Goal: Task Accomplishment & Management: Manage account settings

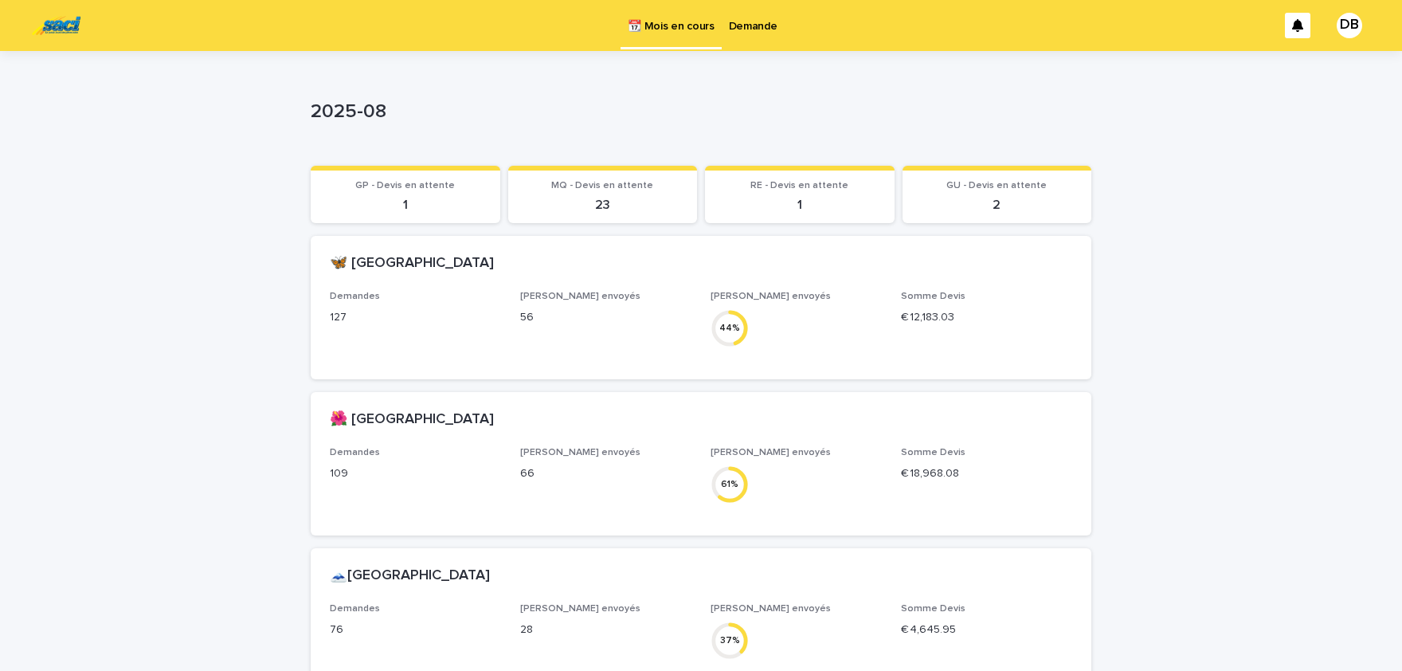
click at [733, 33] on link "Demande" at bounding box center [753, 24] width 63 height 49
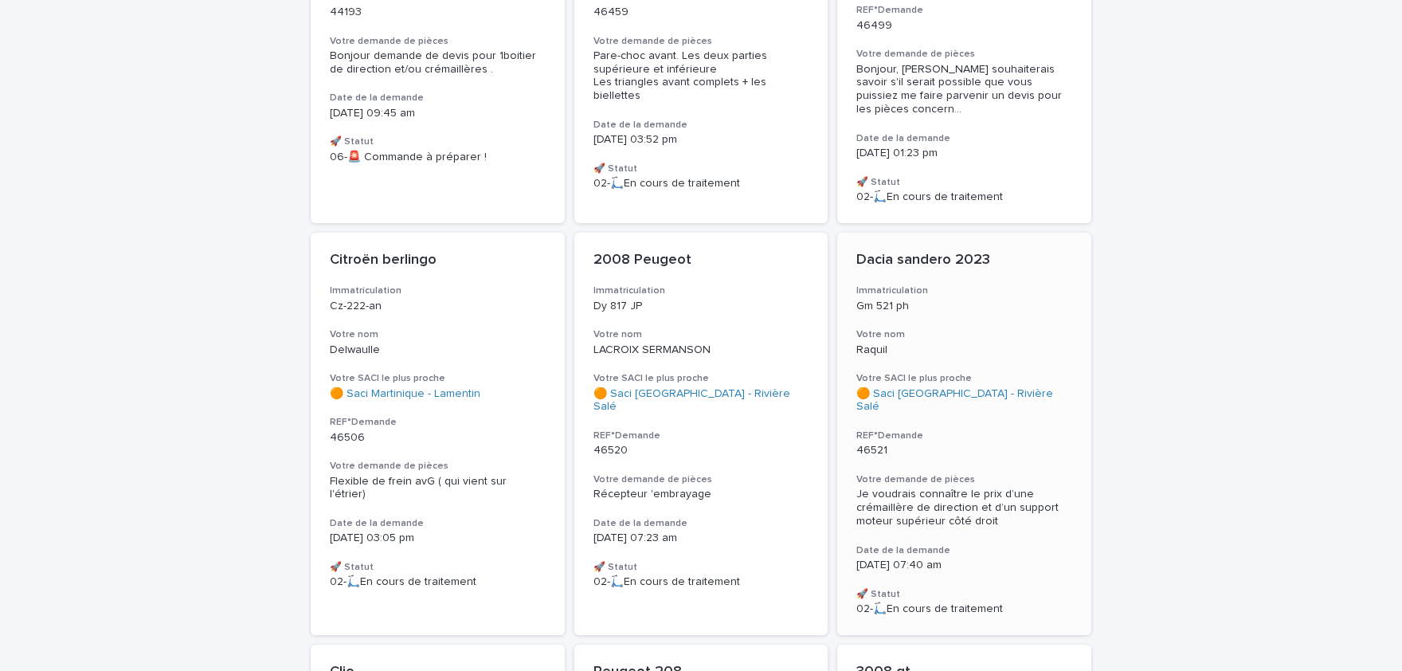
scroll to position [263, 0]
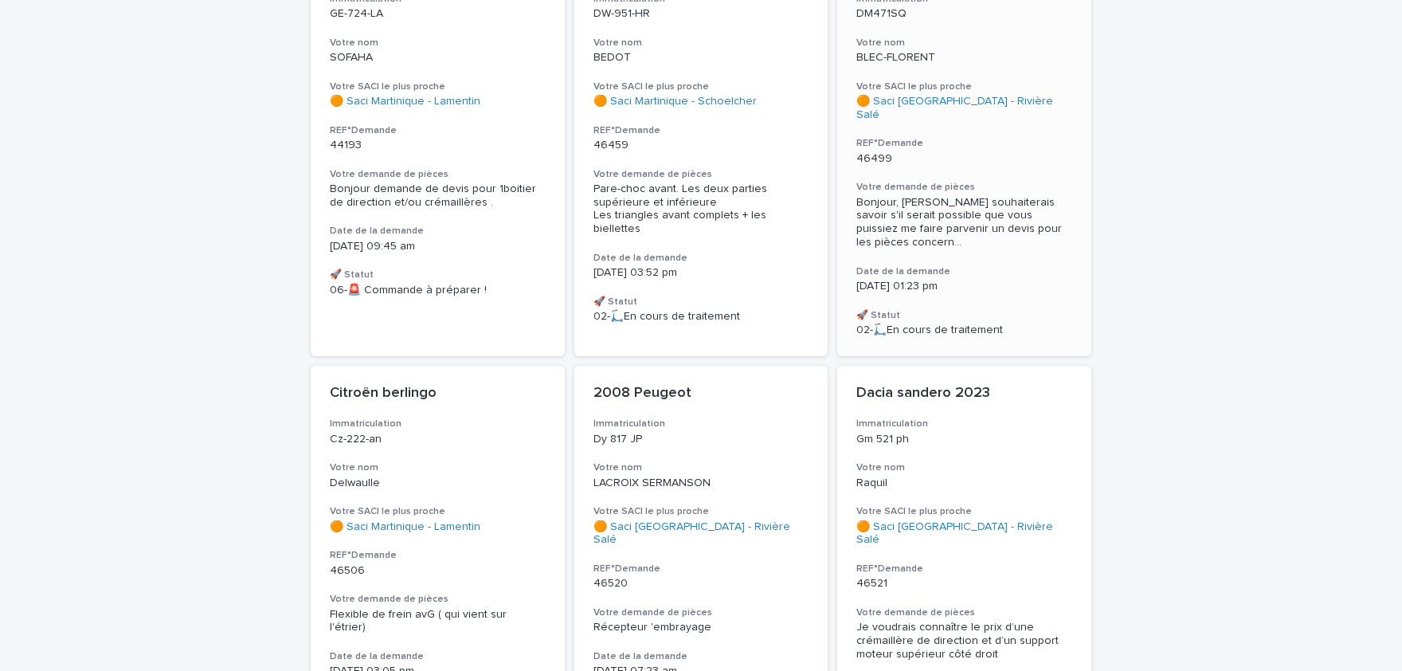
click at [967, 196] on span "Bonjour, [PERSON_NAME] souhaiterais savoir s'il serait possible que vous puissi…" at bounding box center [965, 222] width 216 height 53
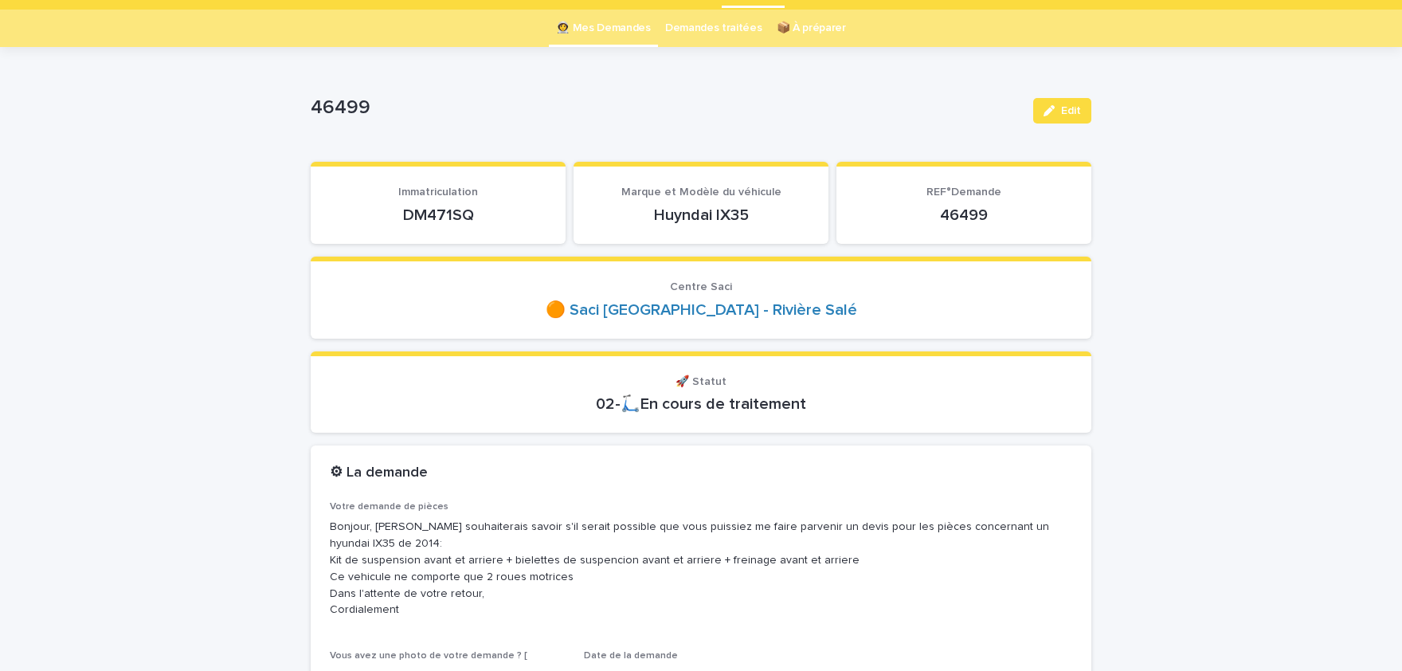
scroll to position [65, 0]
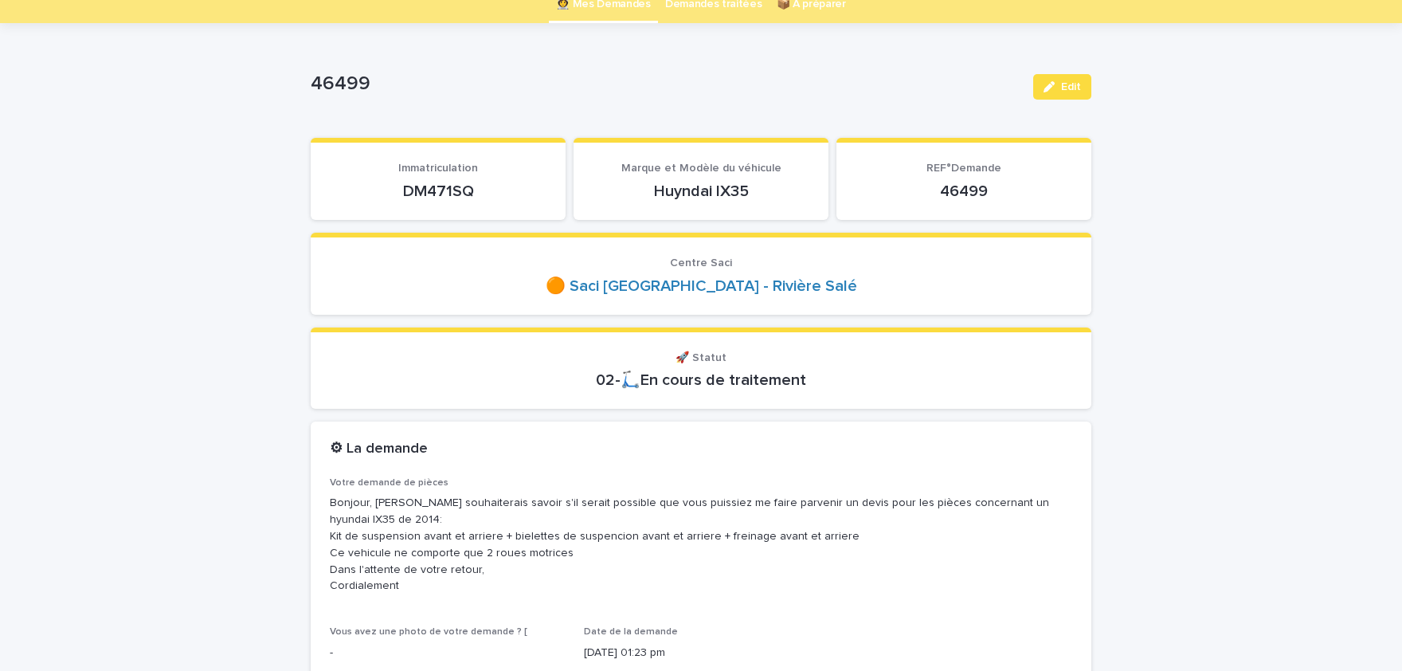
click at [445, 186] on p "DM471SQ" at bounding box center [438, 191] width 217 height 19
copy p "DM471SQ"
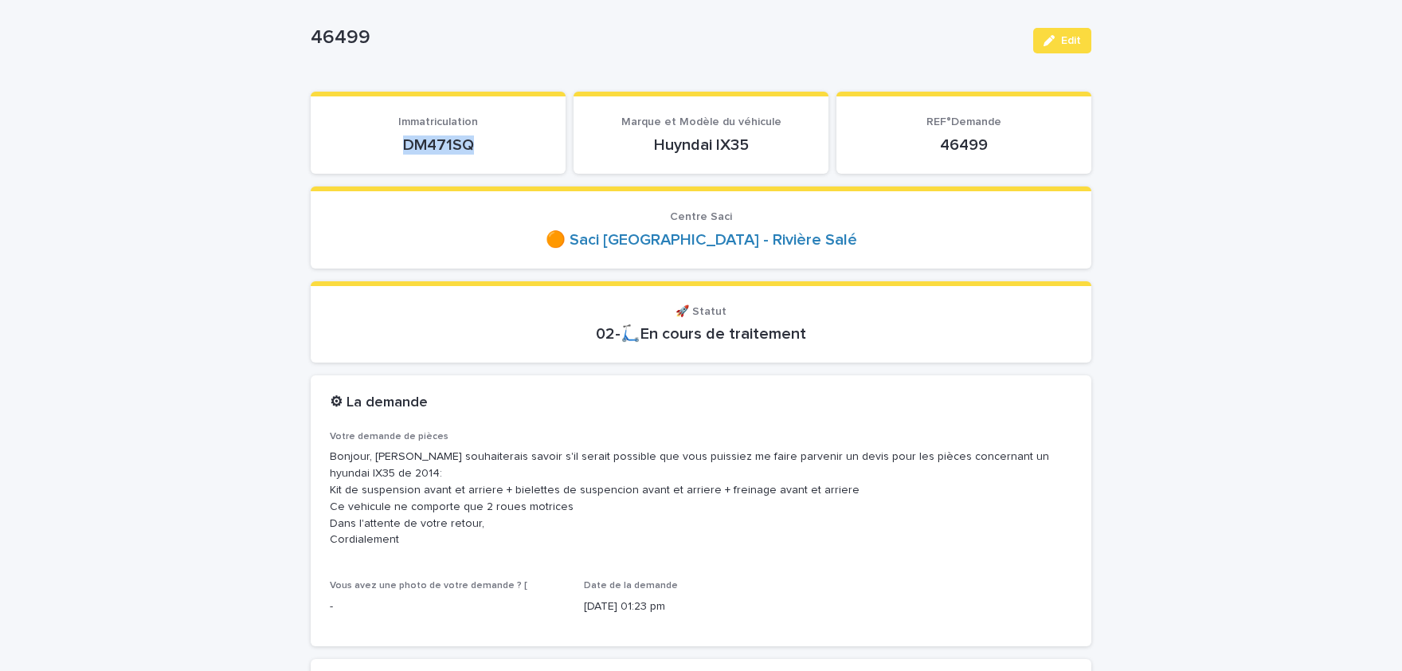
scroll to position [197, 0]
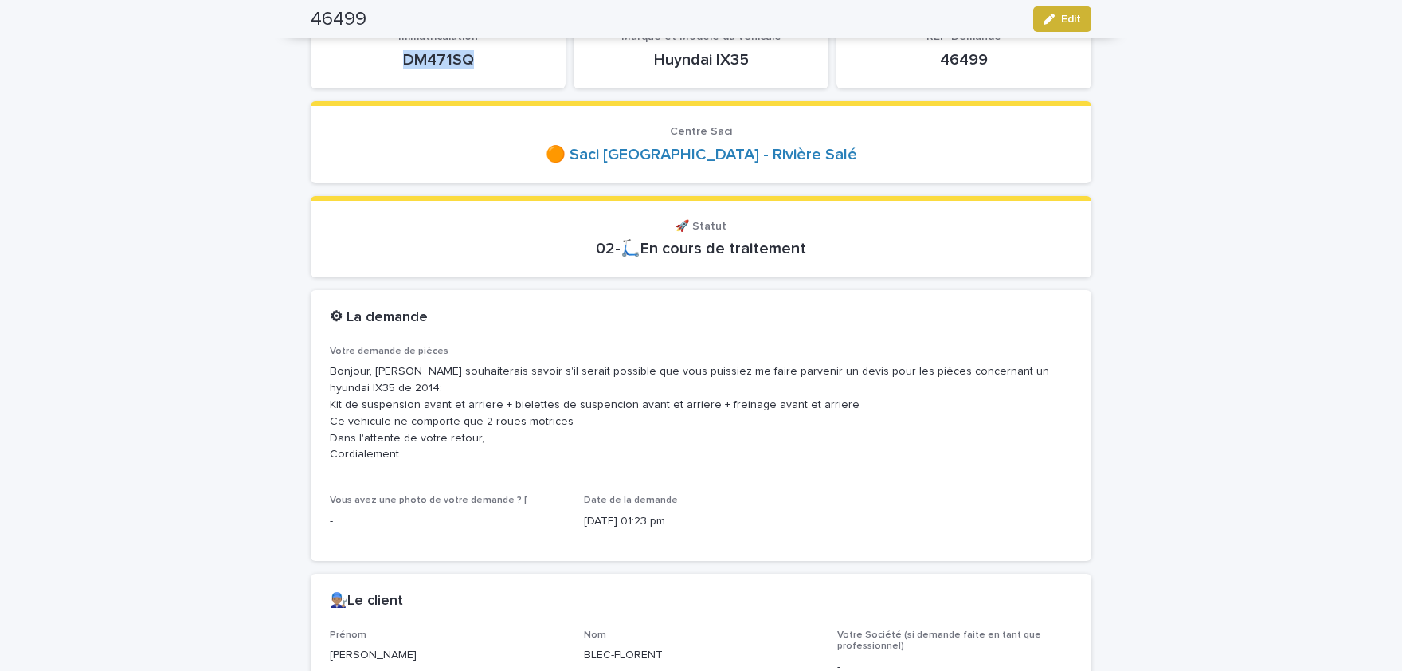
click at [1073, 23] on span "Edit" at bounding box center [1071, 19] width 20 height 11
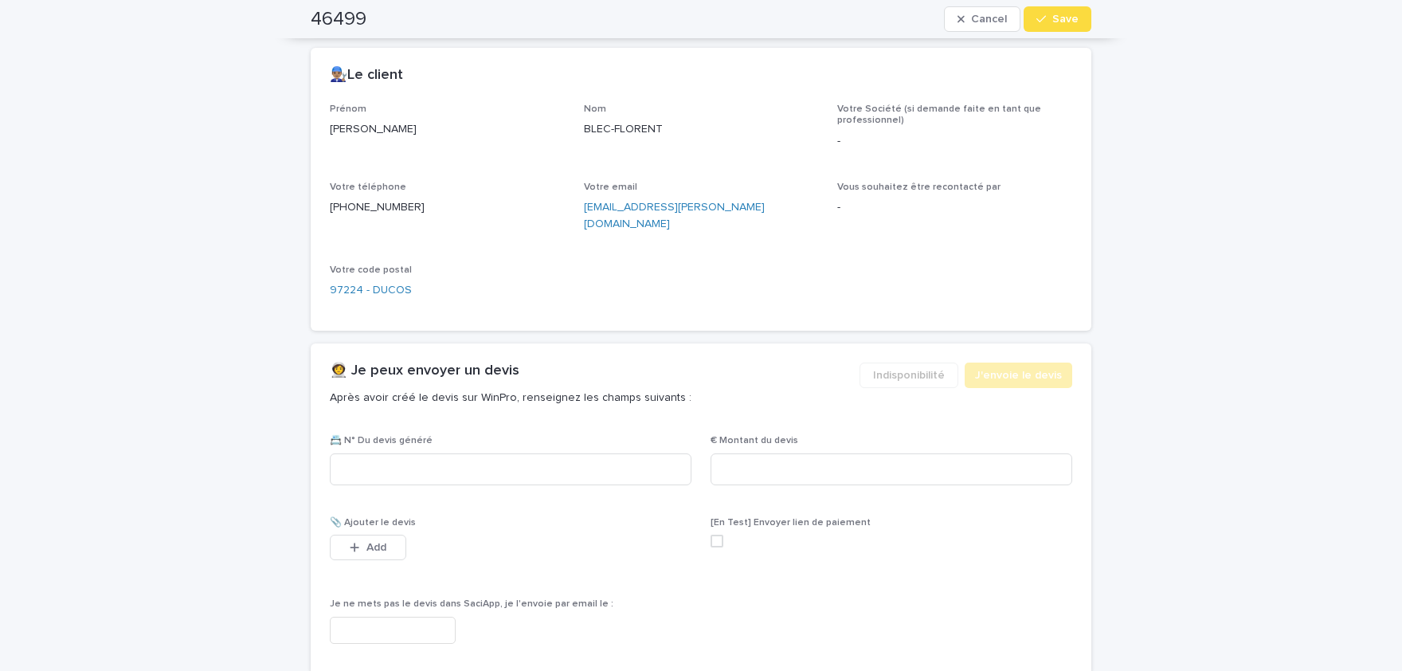
scroll to position [986, 0]
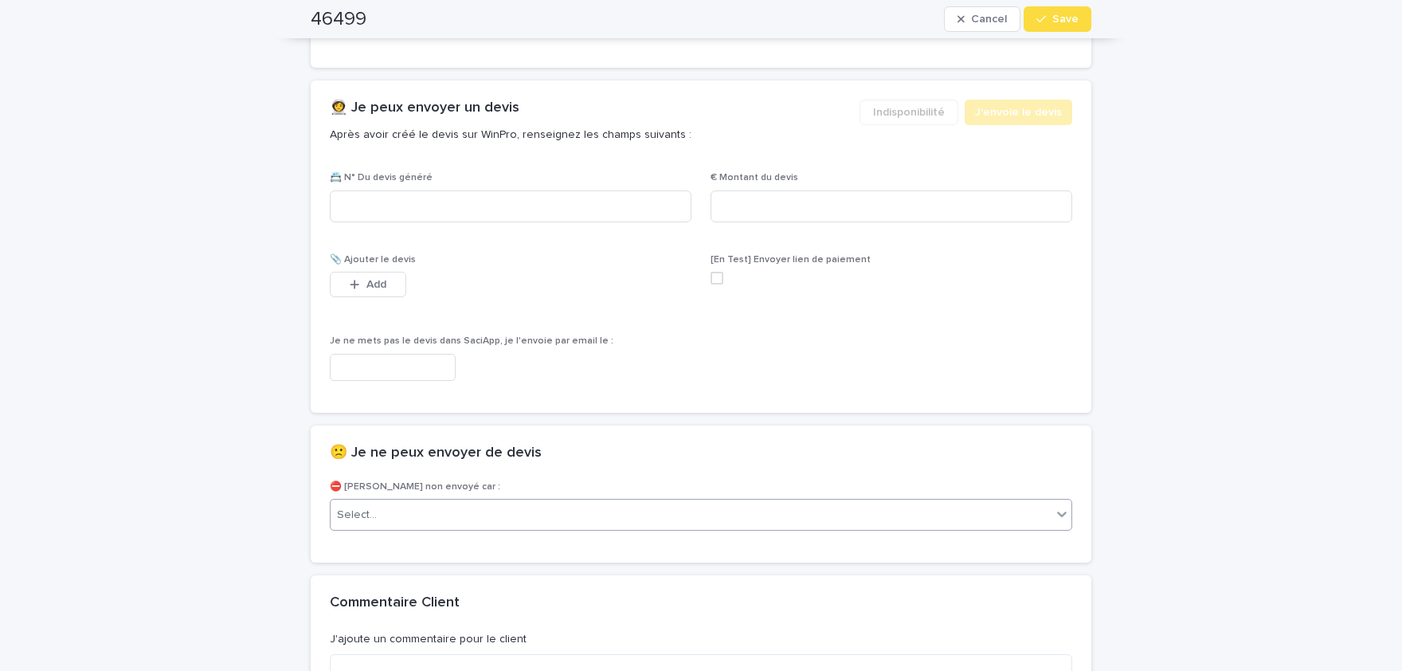
click at [478, 502] on div "Select..." at bounding box center [691, 515] width 721 height 26
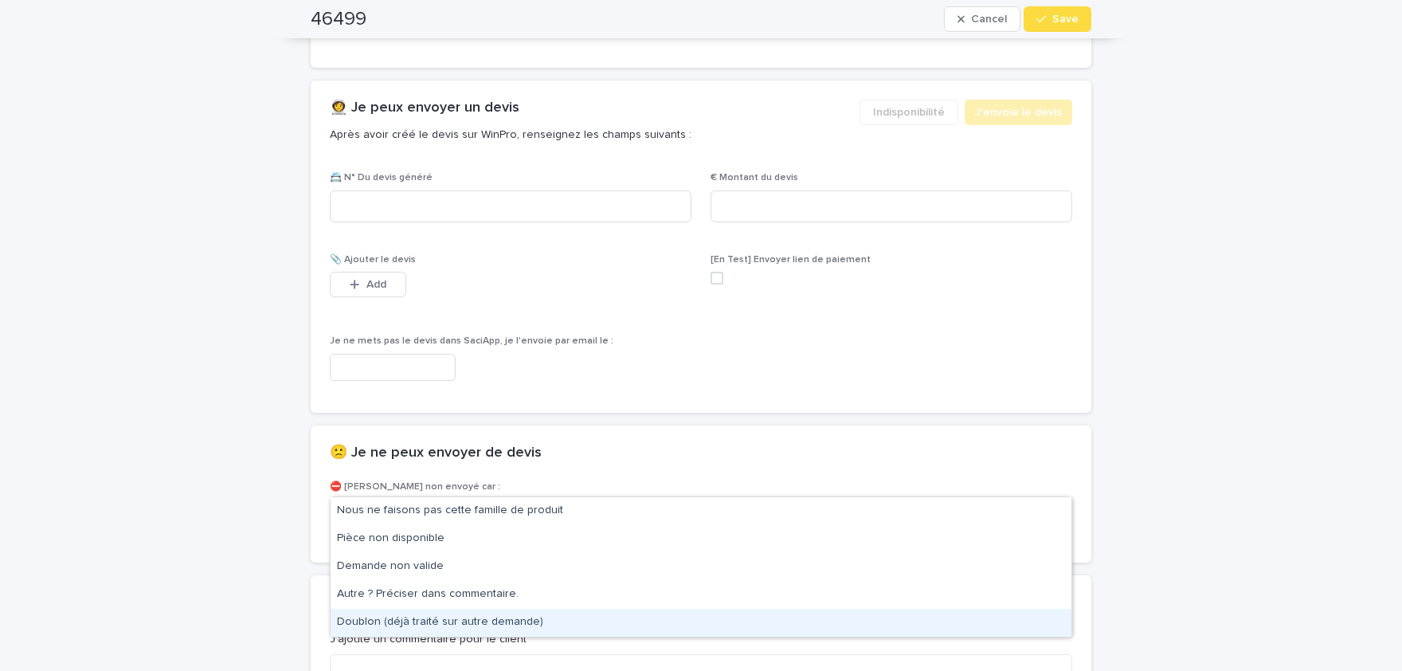
click at [459, 621] on div "Doublon (déjà traité sur autre demande)" at bounding box center [701, 623] width 741 height 28
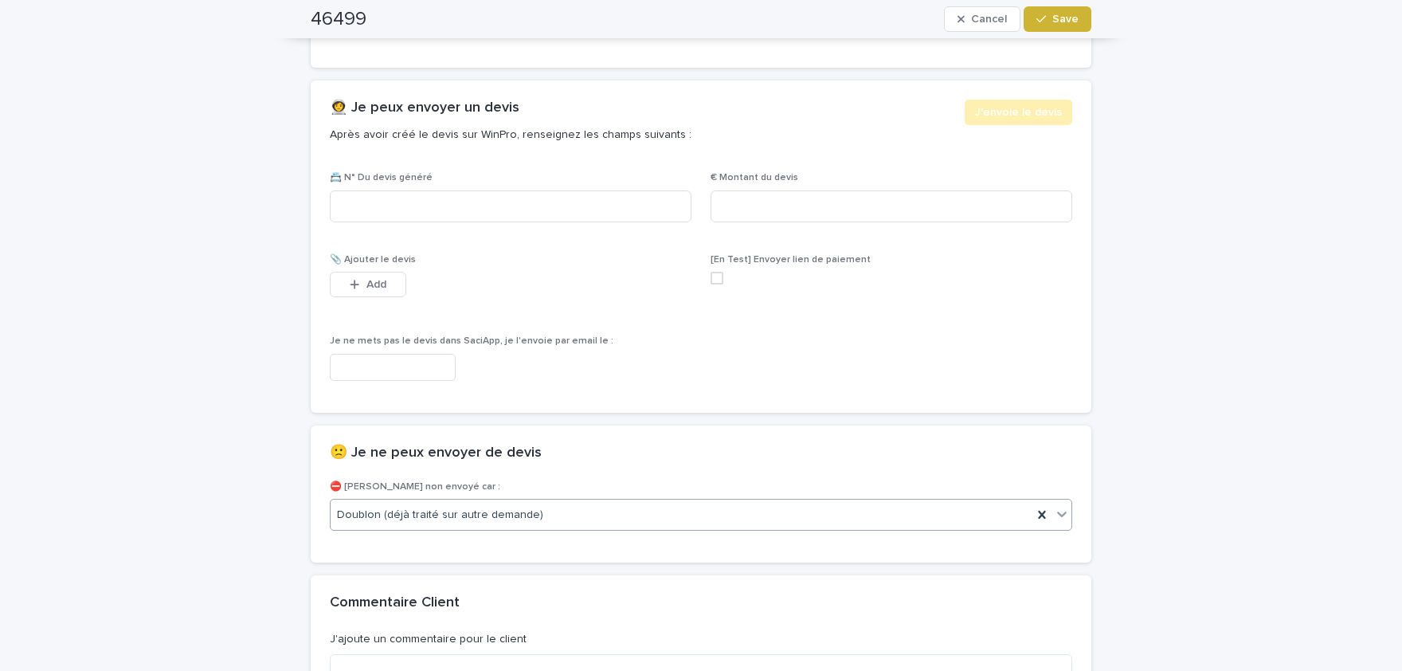
click at [1074, 27] on button "Save" at bounding box center [1058, 18] width 68 height 25
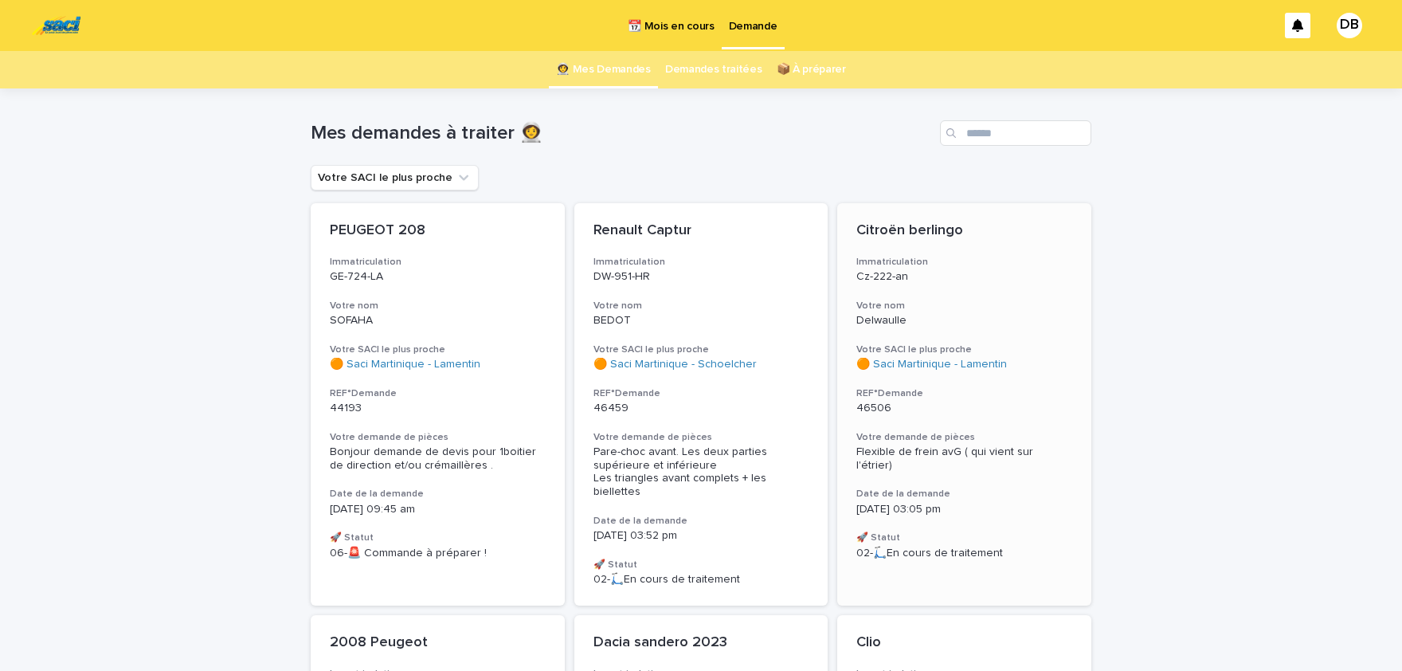
click at [930, 488] on h3 "Date de la demande" at bounding box center [965, 494] width 216 height 13
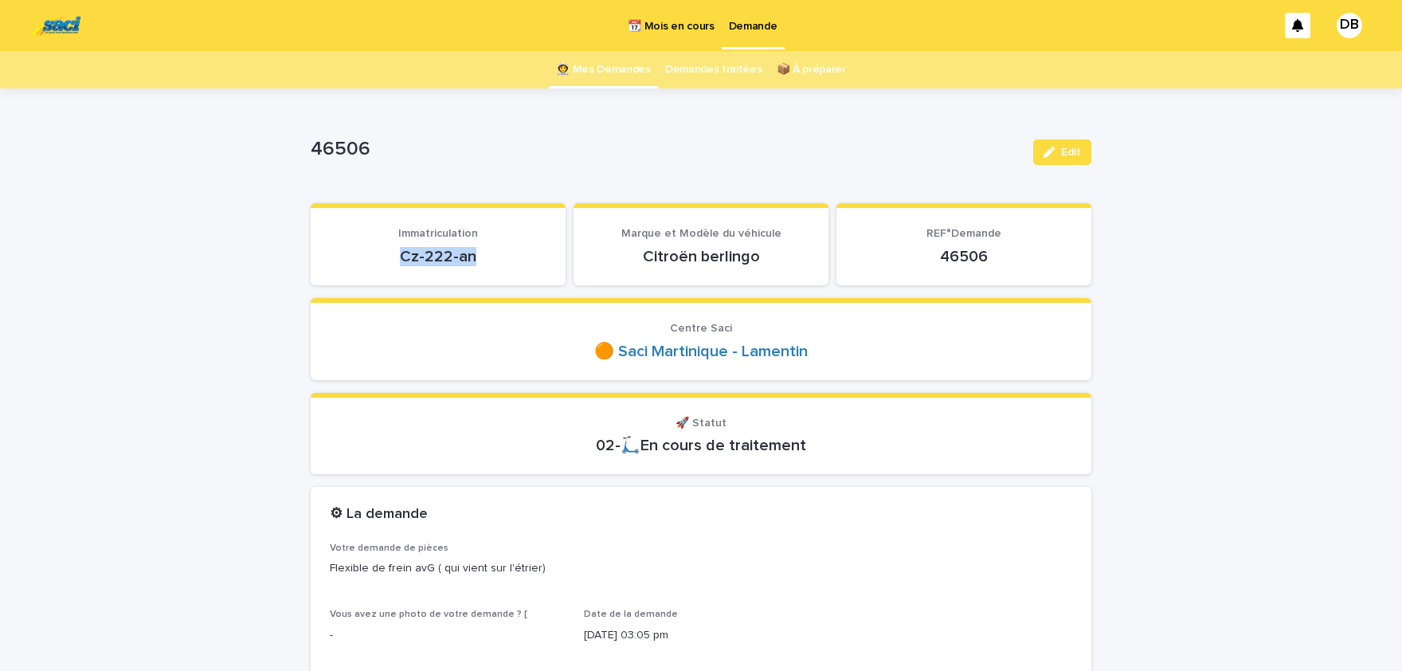
drag, startPoint x: 476, startPoint y: 258, endPoint x: 390, endPoint y: 250, distance: 86.4
click at [390, 250] on p "Cz-222-an" at bounding box center [438, 256] width 217 height 19
copy p "Cz-222-an"
drag, startPoint x: 108, startPoint y: 223, endPoint x: 395, endPoint y: 2, distance: 363.1
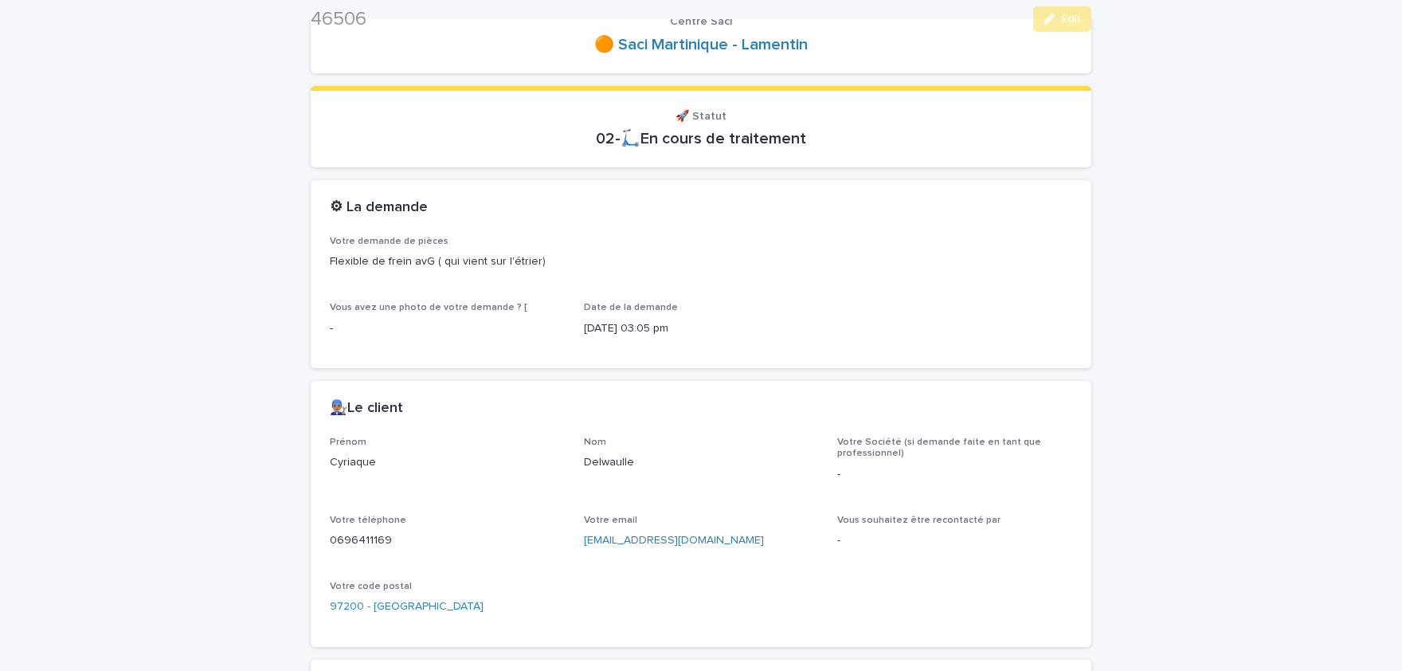
scroll to position [328, 0]
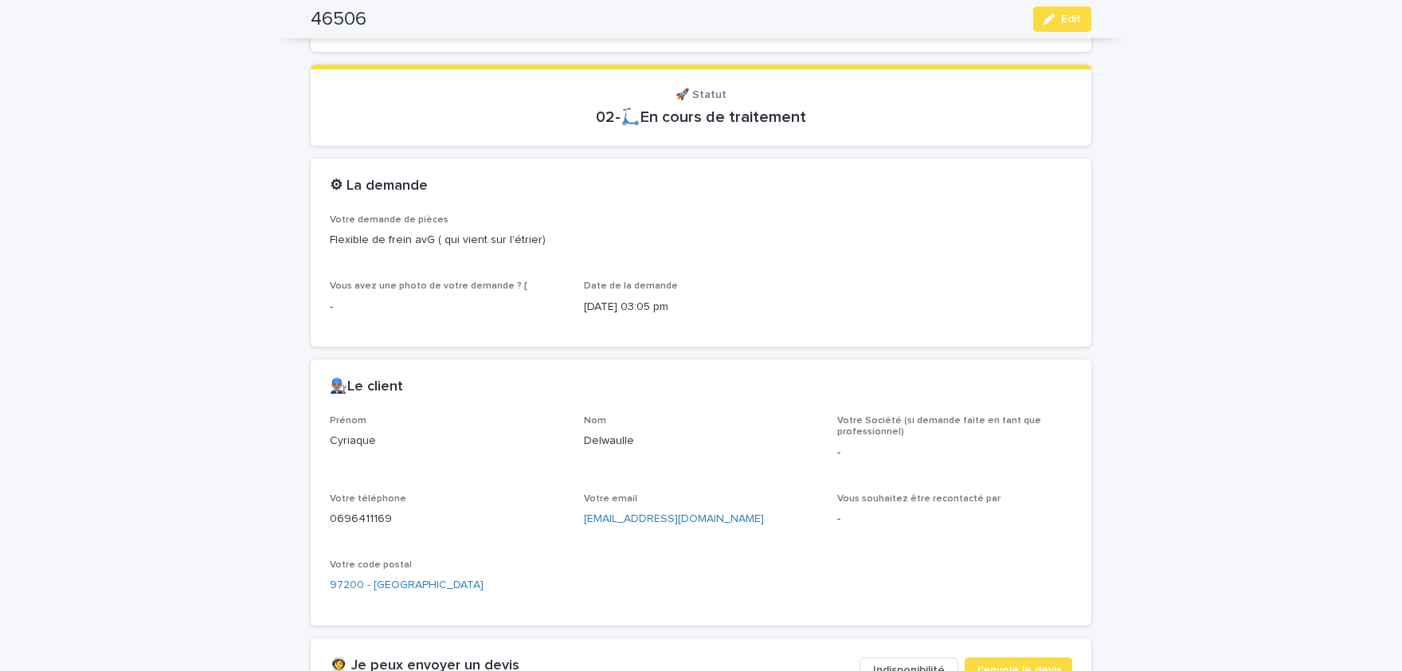
click at [358, 441] on p "Cyriaque" at bounding box center [447, 441] width 235 height 17
copy p "Cyriaque"
click at [606, 435] on p "Delwaulle" at bounding box center [701, 441] width 235 height 17
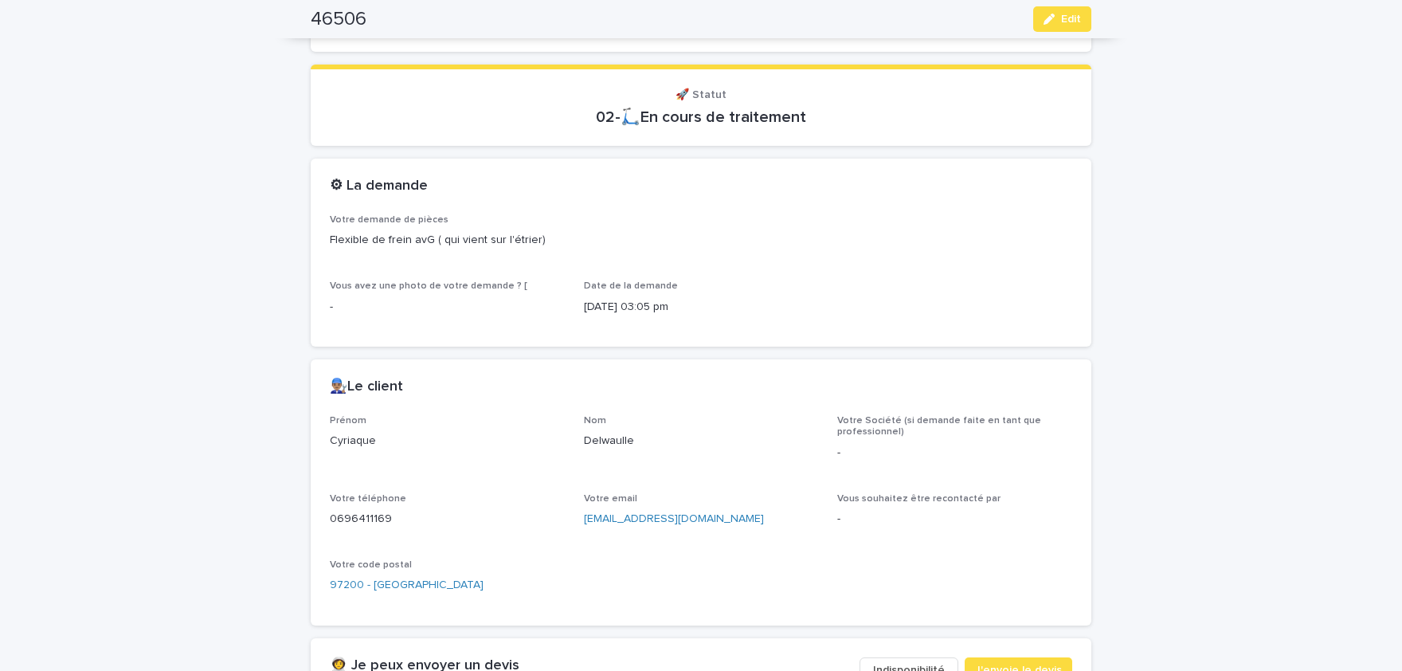
copy p "Delwaulle"
click at [369, 522] on p "0696411169" at bounding box center [447, 519] width 235 height 17
copy p "0696411169"
click at [1057, 28] on button "Edit" at bounding box center [1063, 18] width 58 height 25
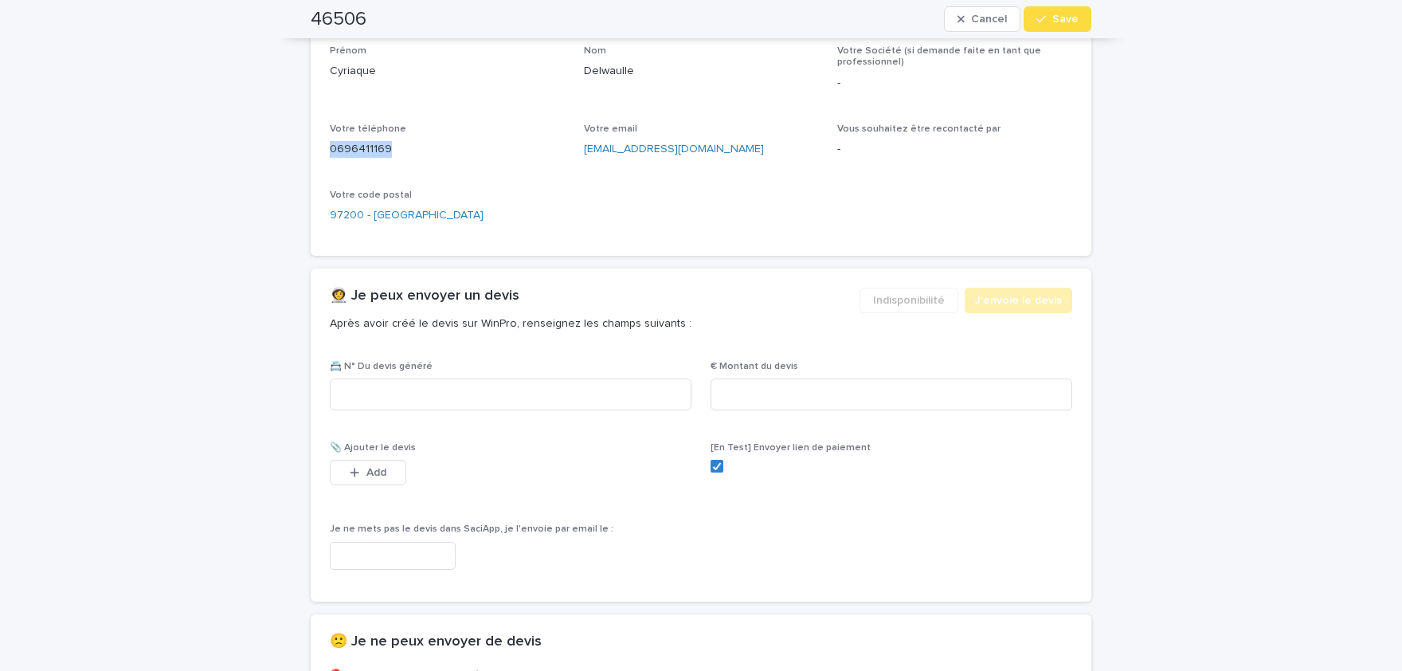
scroll to position [706, 0]
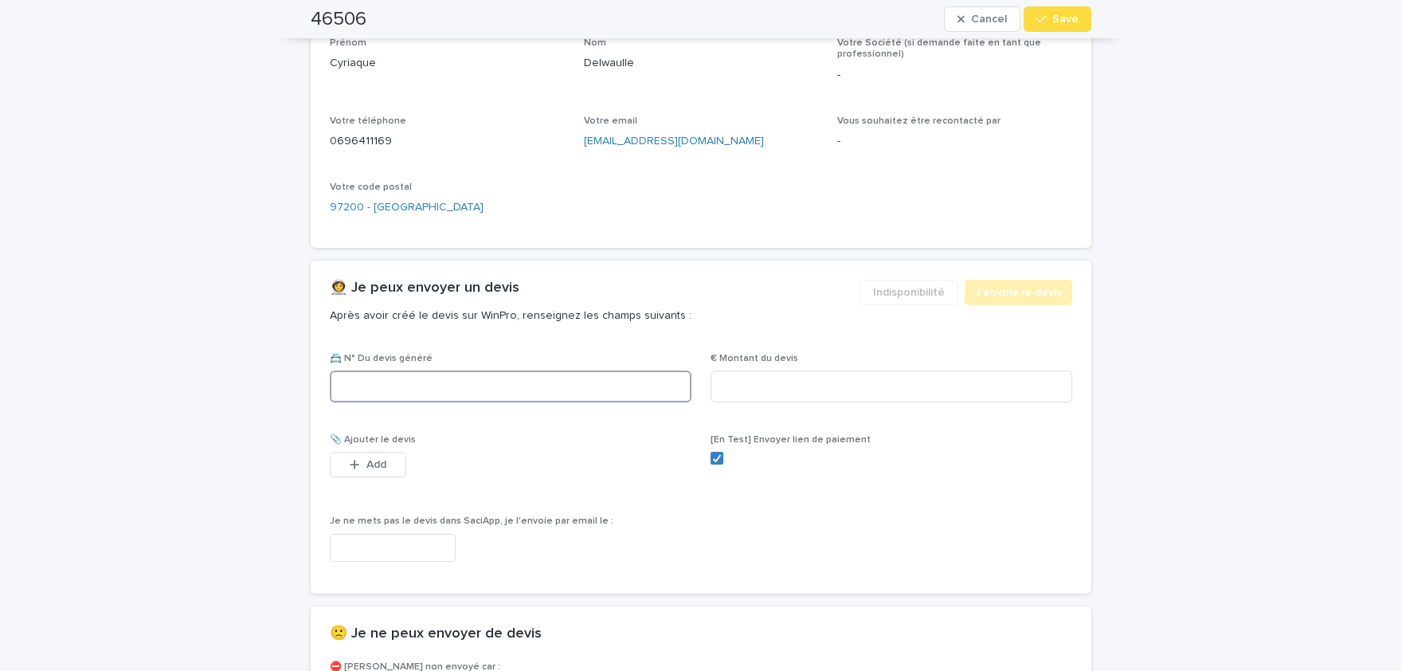
click at [531, 389] on input at bounding box center [511, 387] width 362 height 32
paste input "********"
type input "********"
click at [843, 390] on input at bounding box center [892, 387] width 362 height 32
paste input "****"
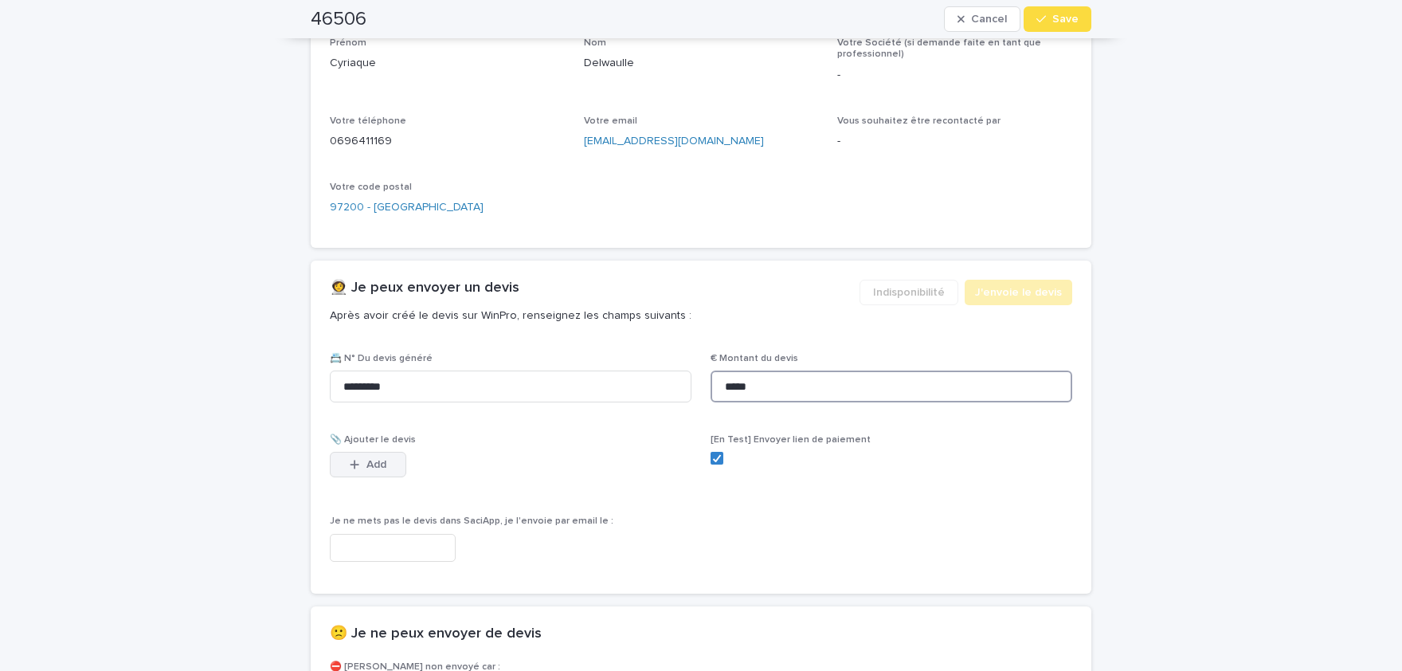
type input "*****"
click at [360, 461] on div "button" at bounding box center [358, 464] width 16 height 11
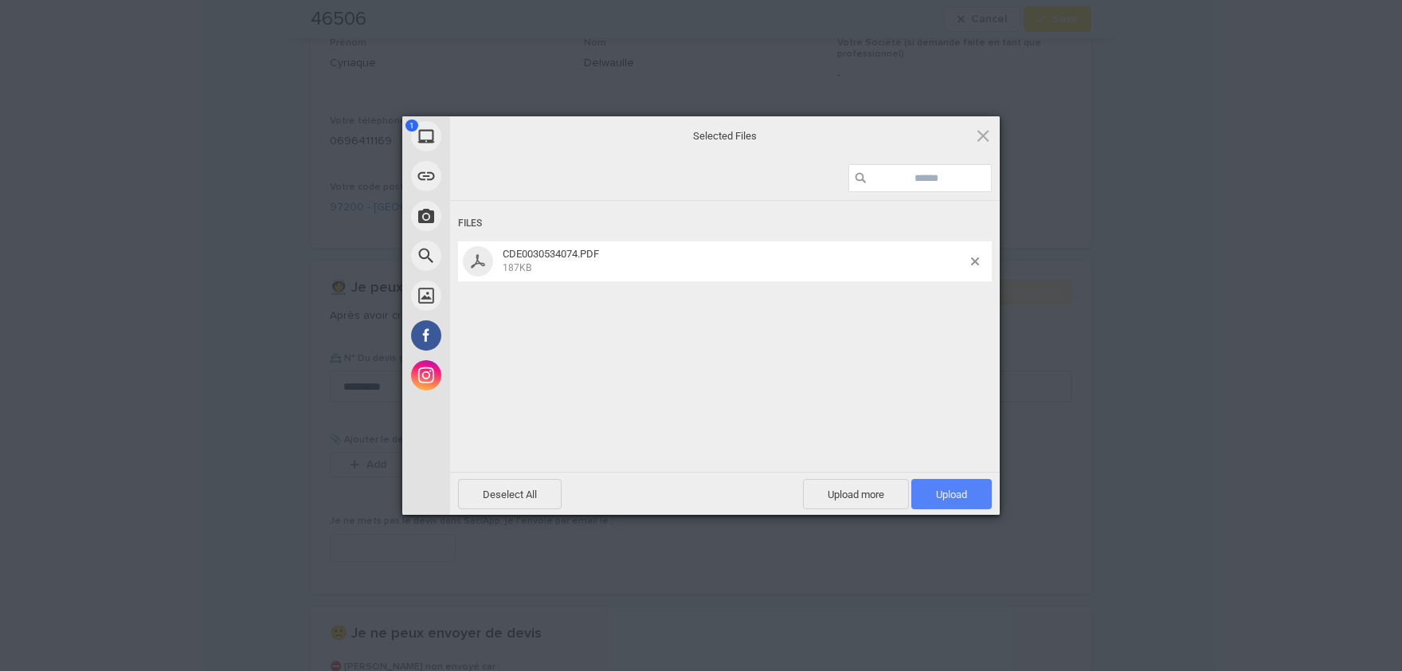
click at [963, 480] on span "Upload 1" at bounding box center [952, 494] width 80 height 30
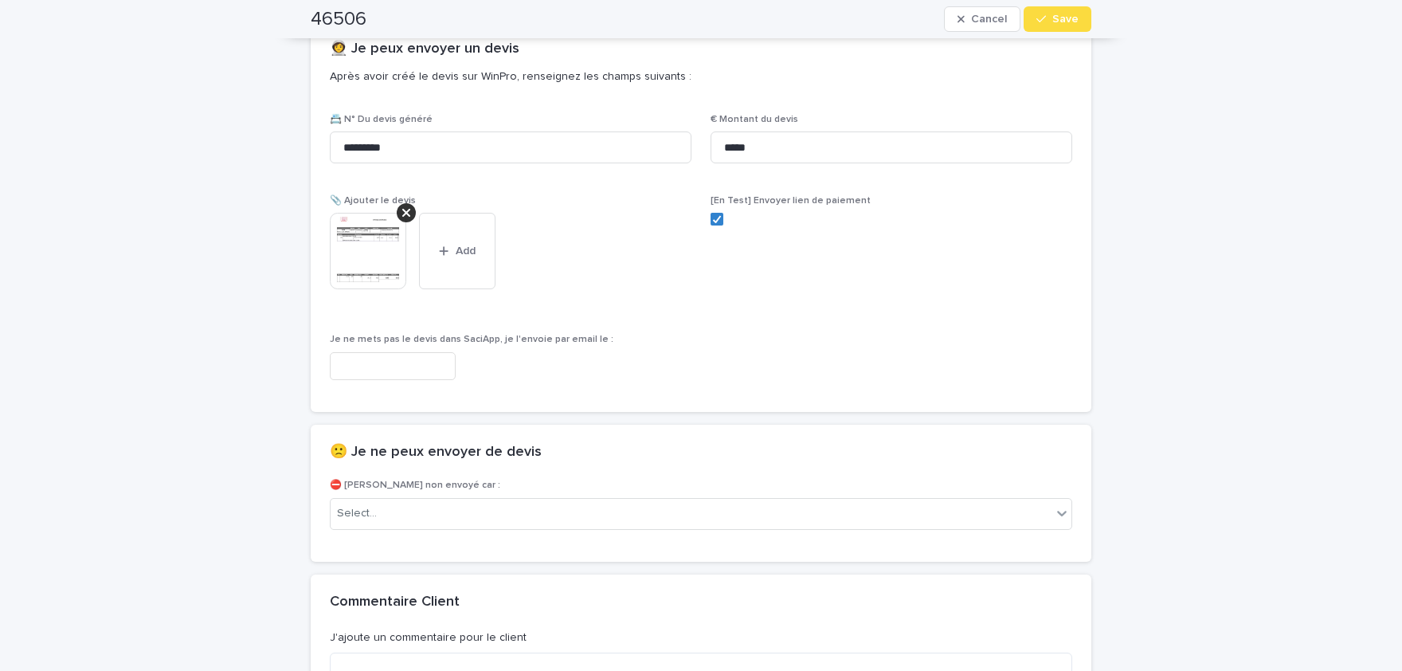
scroll to position [966, 0]
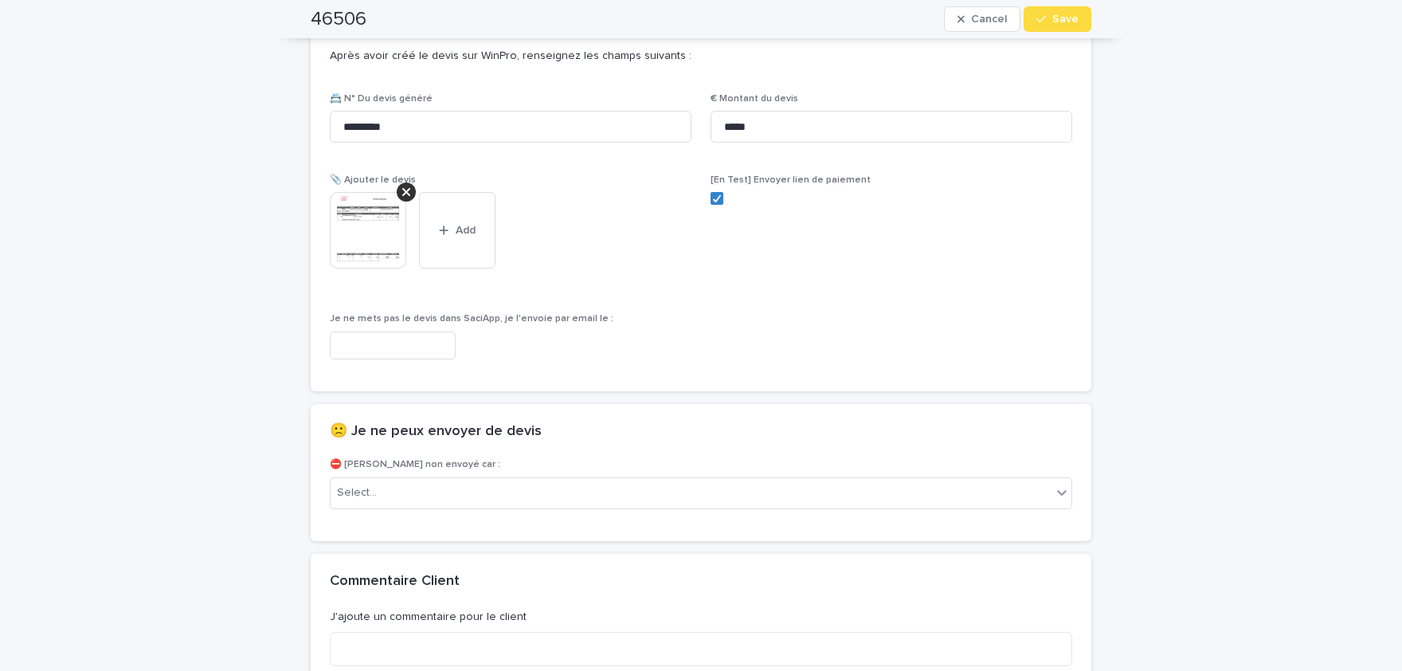
click at [359, 241] on img at bounding box center [368, 230] width 76 height 76
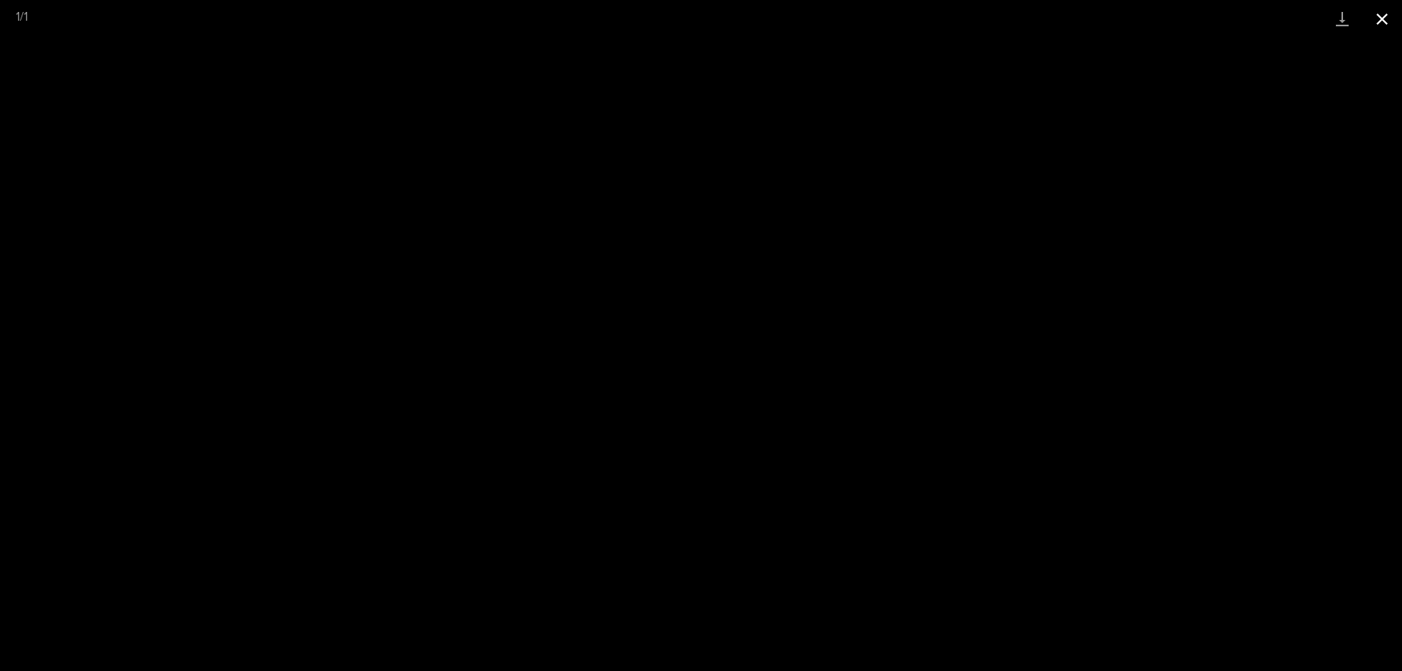
click at [1387, 12] on button "Close gallery" at bounding box center [1383, 18] width 40 height 37
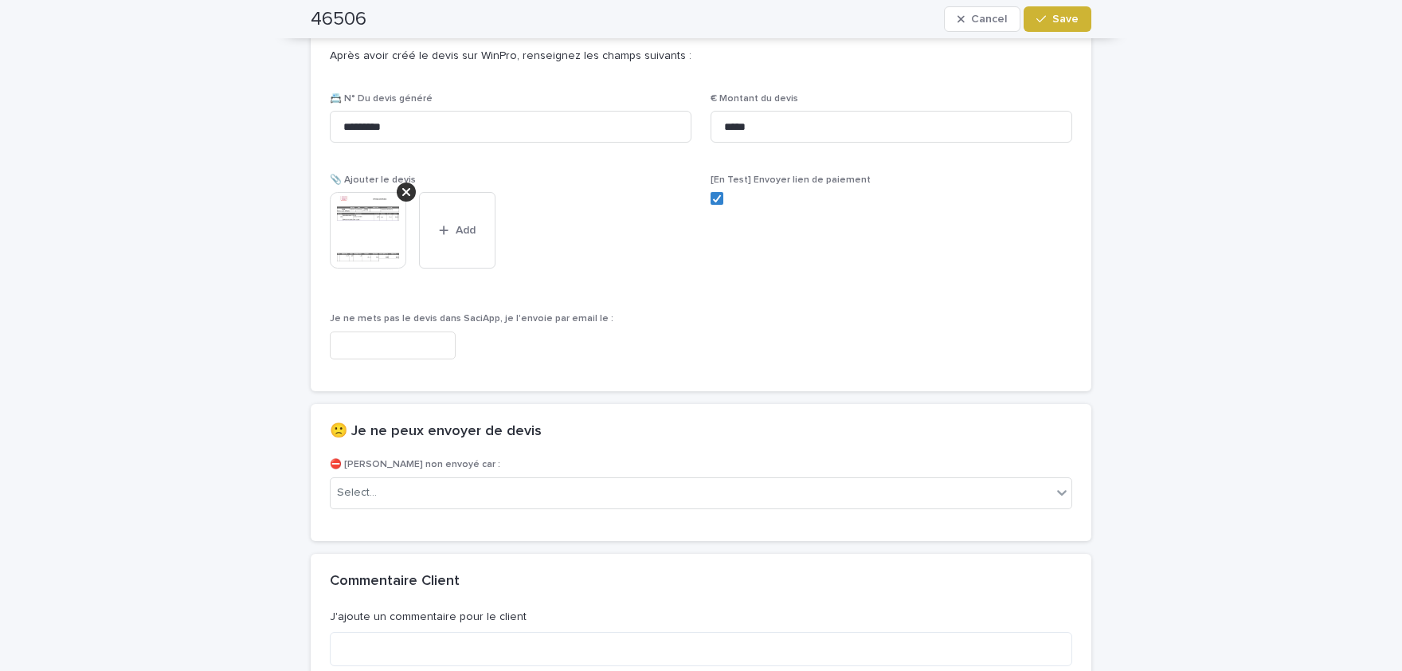
click at [1077, 19] on span "Save" at bounding box center [1066, 19] width 26 height 11
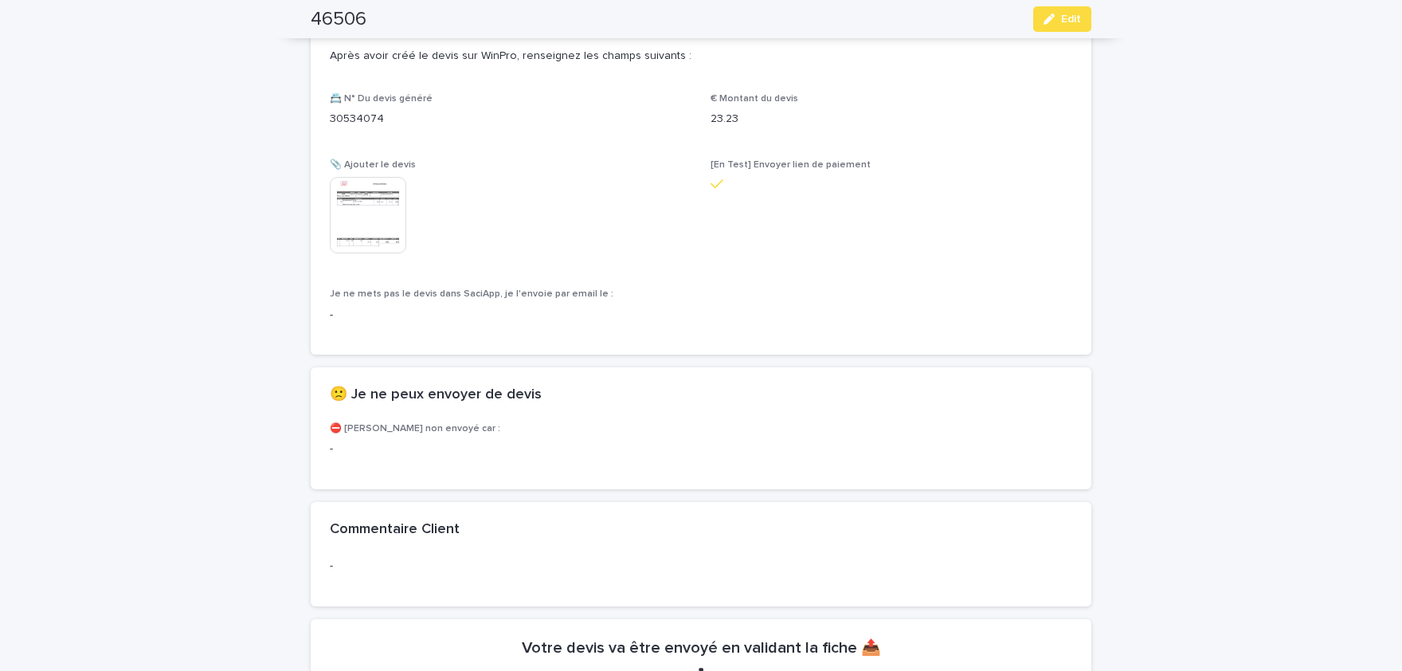
scroll to position [920, 0]
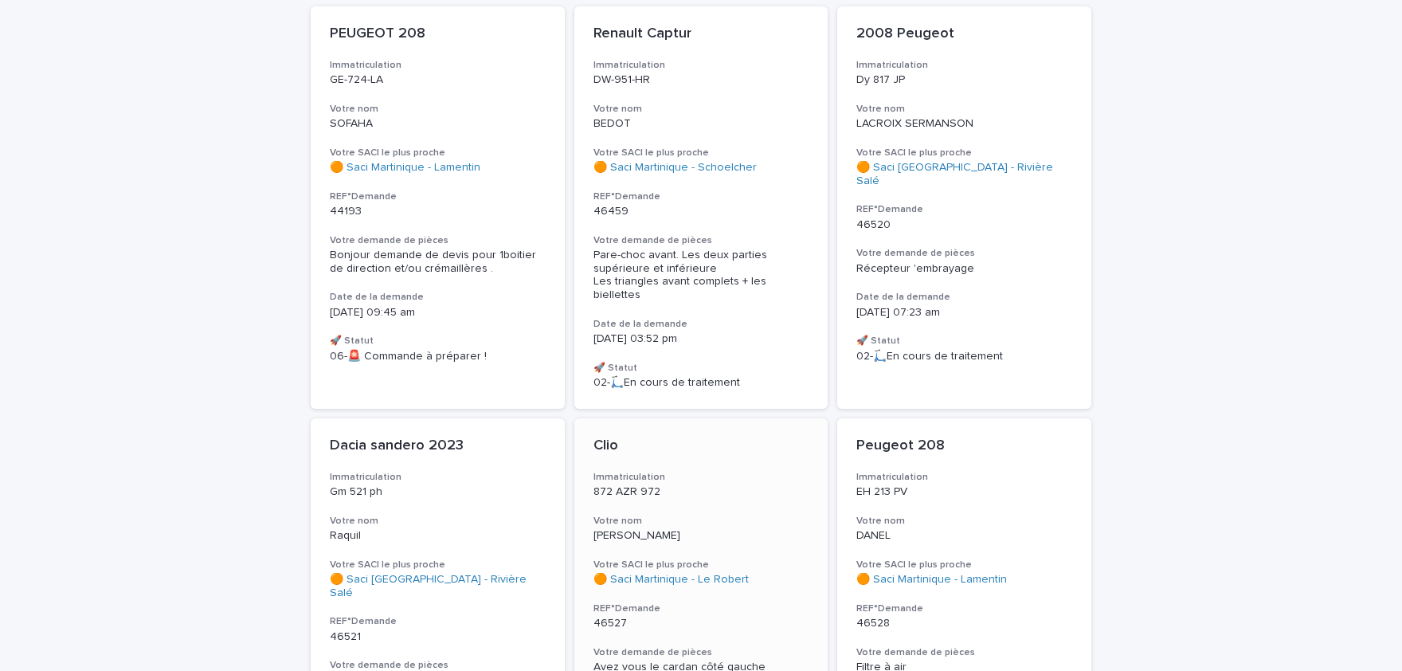
scroll to position [657, 0]
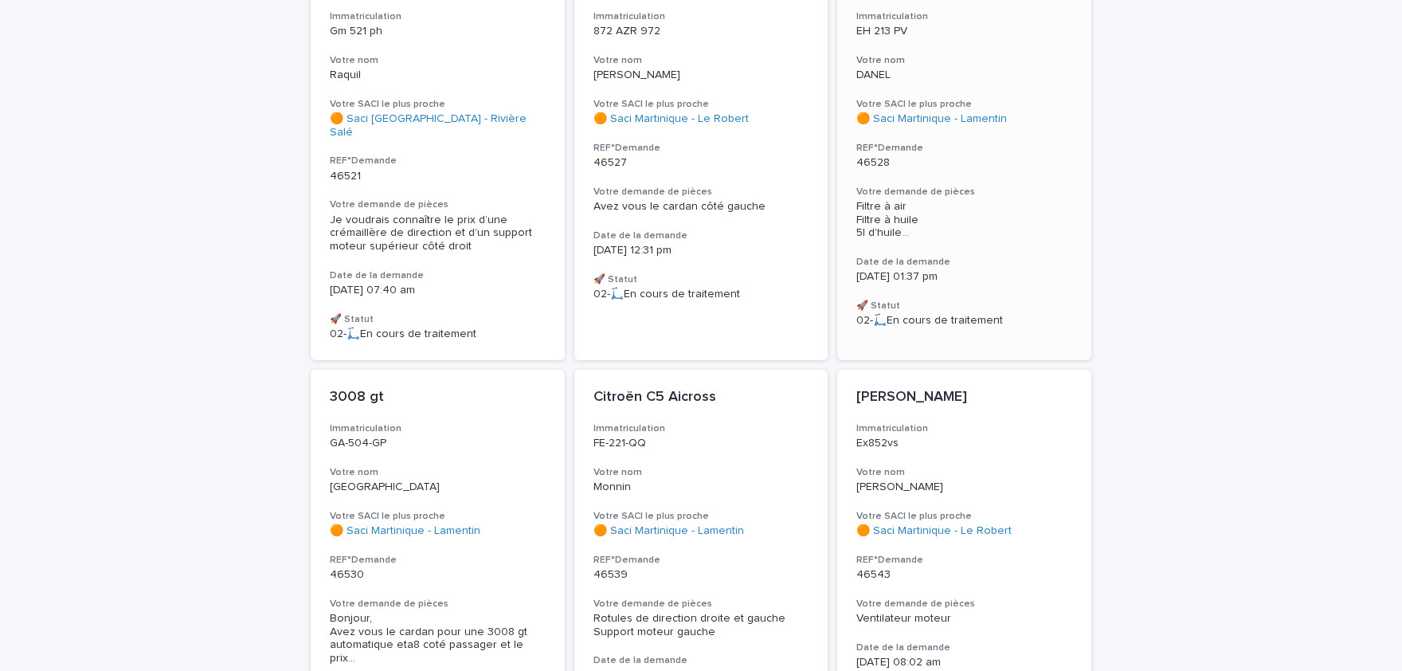
click at [999, 218] on span "Filtre à air Filtre à huile 5l d'huile ..." at bounding box center [965, 220] width 216 height 40
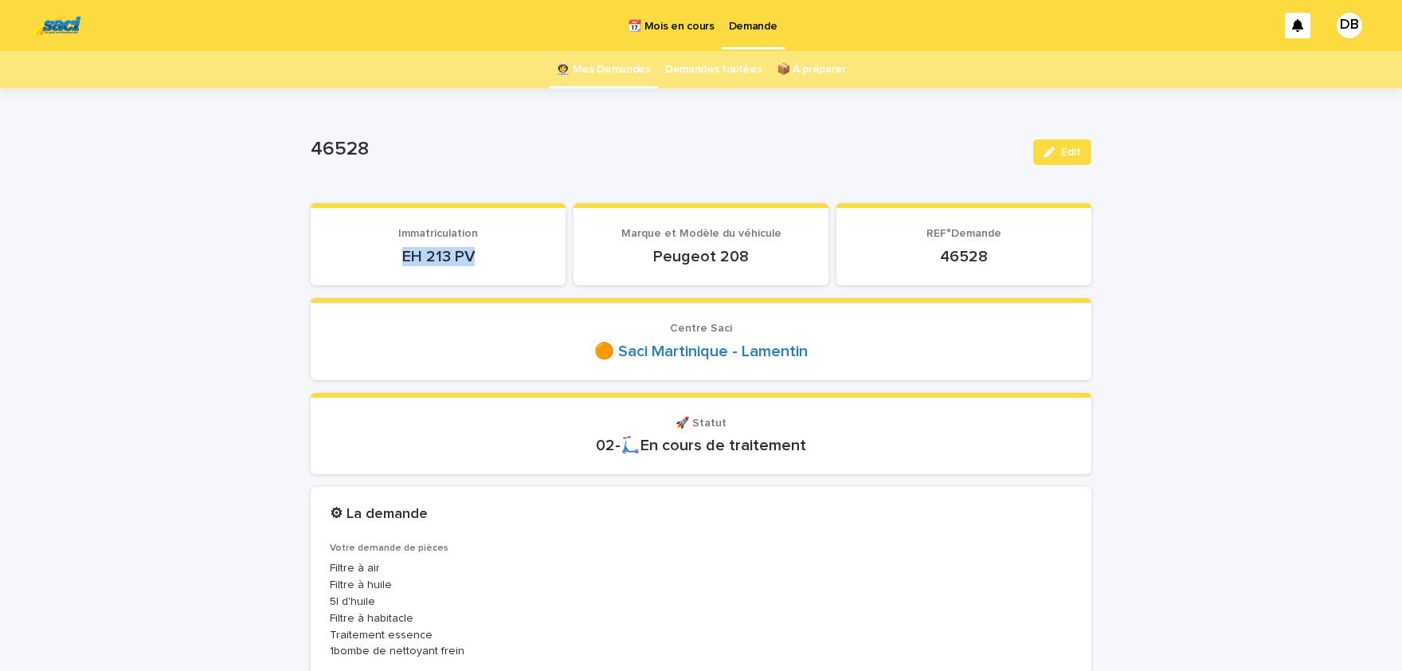
drag, startPoint x: 473, startPoint y: 256, endPoint x: 398, endPoint y: 248, distance: 75.3
click at [398, 248] on p "EH 213 PV" at bounding box center [438, 256] width 217 height 19
copy p "EH 213 PV"
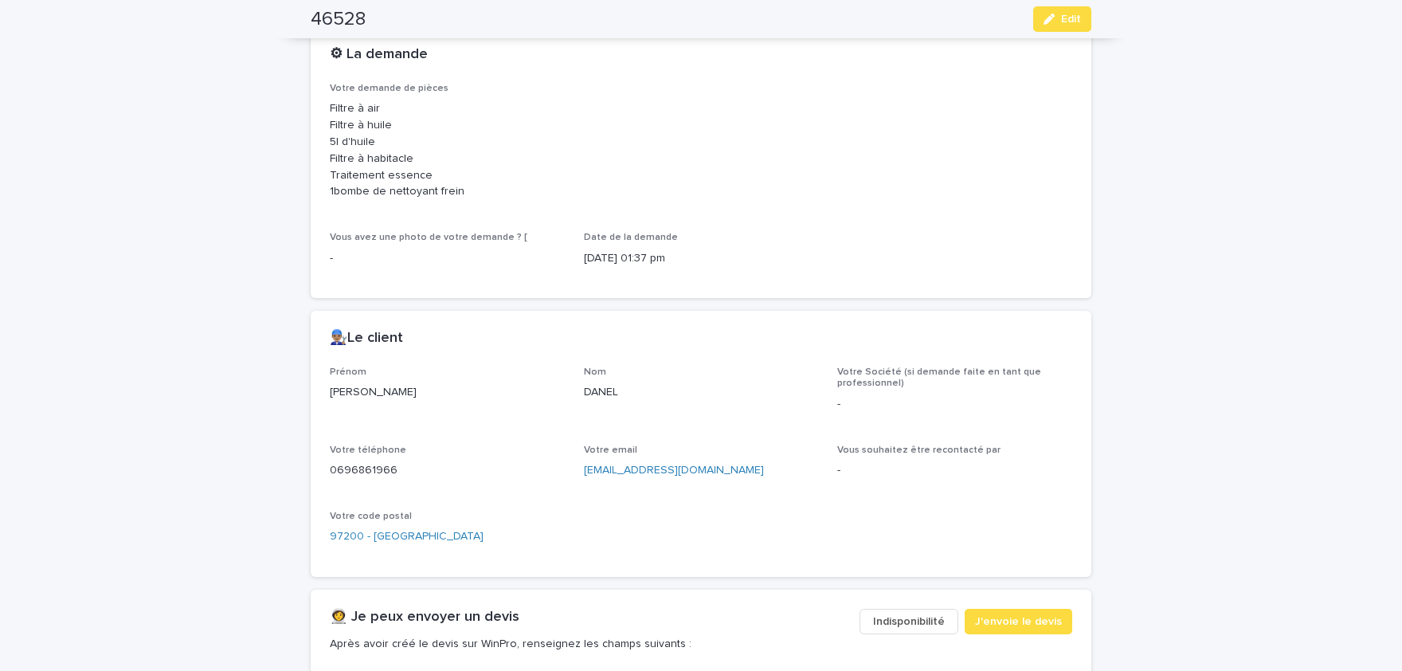
scroll to position [526, 0]
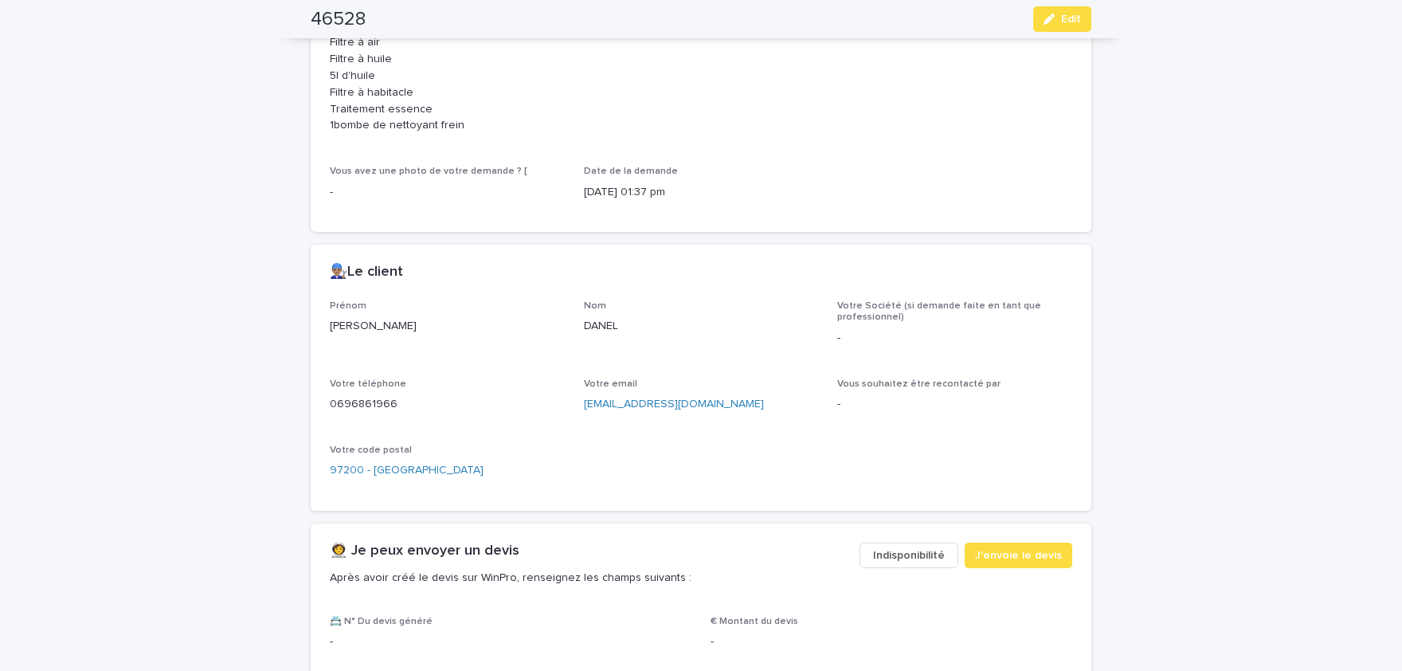
click at [362, 326] on p "[PERSON_NAME]" at bounding box center [447, 326] width 235 height 17
copy p "[PERSON_NAME]"
click at [608, 326] on p "DANEL" at bounding box center [701, 326] width 235 height 17
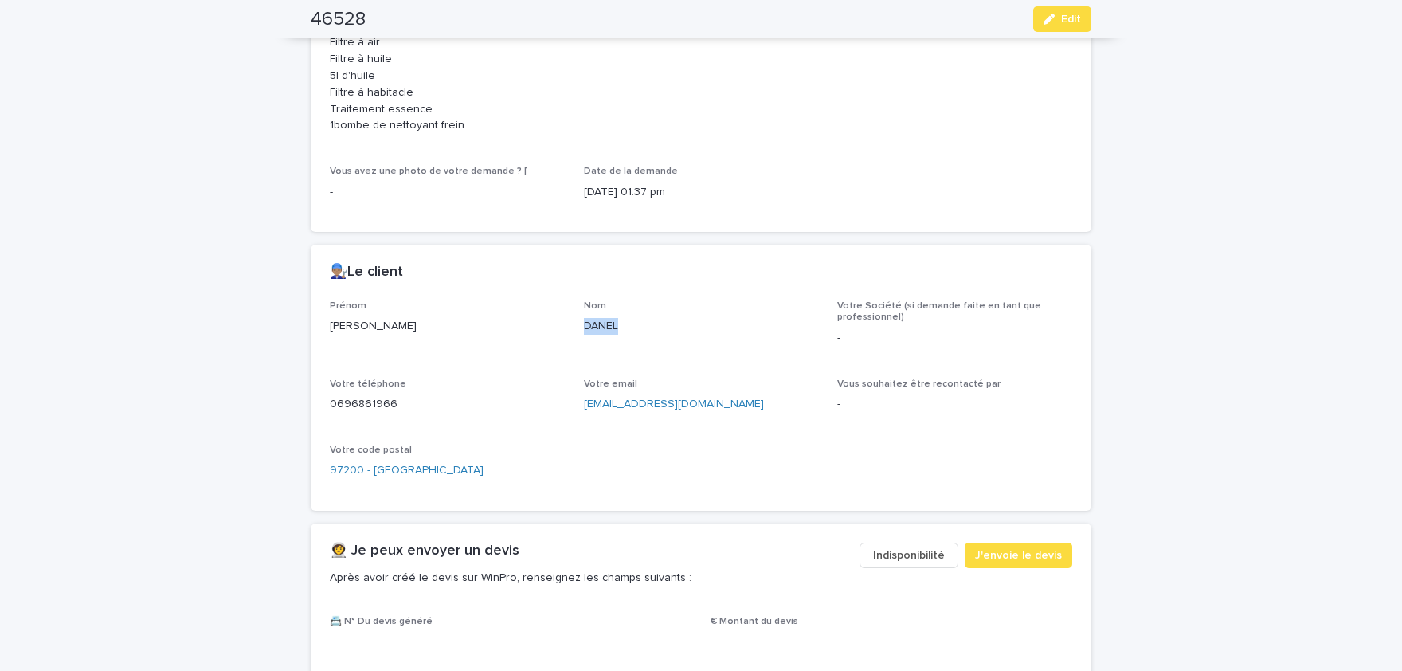
copy p "DANEL"
click at [372, 408] on p "0696861966" at bounding box center [447, 404] width 235 height 17
copy p "0696861966"
click at [1065, 13] on button "Edit" at bounding box center [1063, 18] width 58 height 25
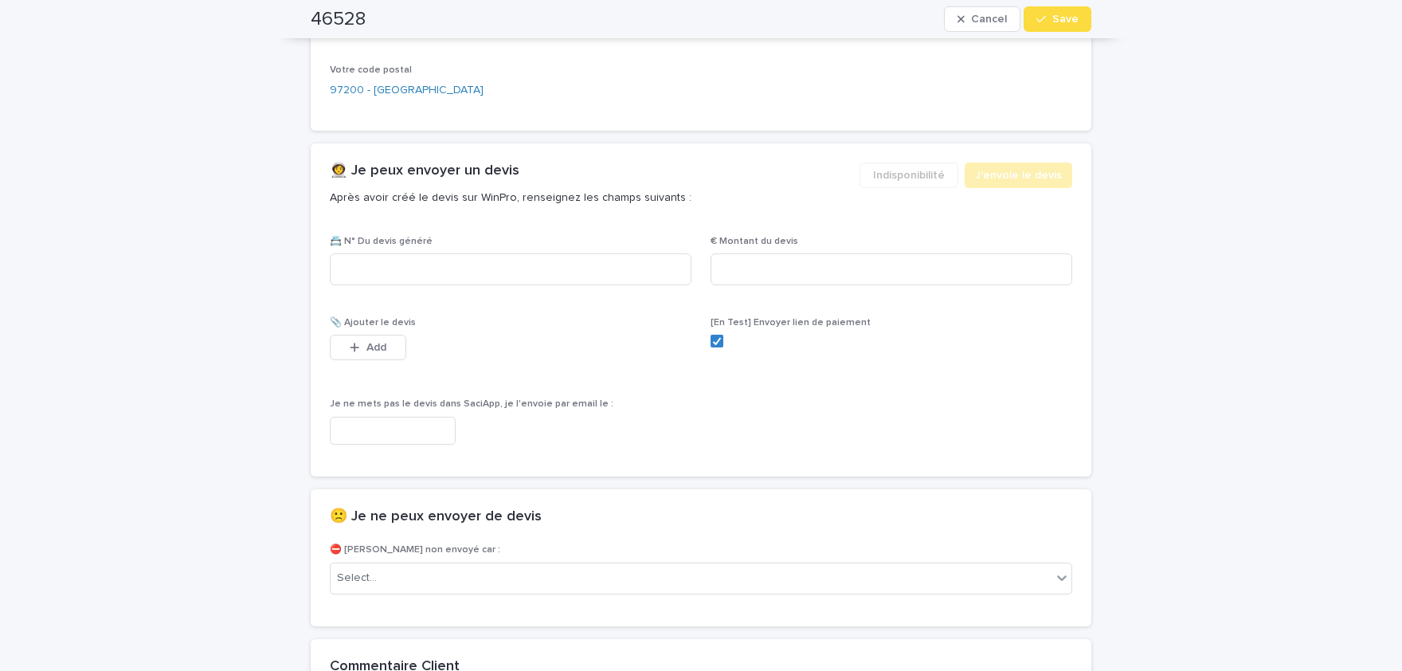
scroll to position [930, 0]
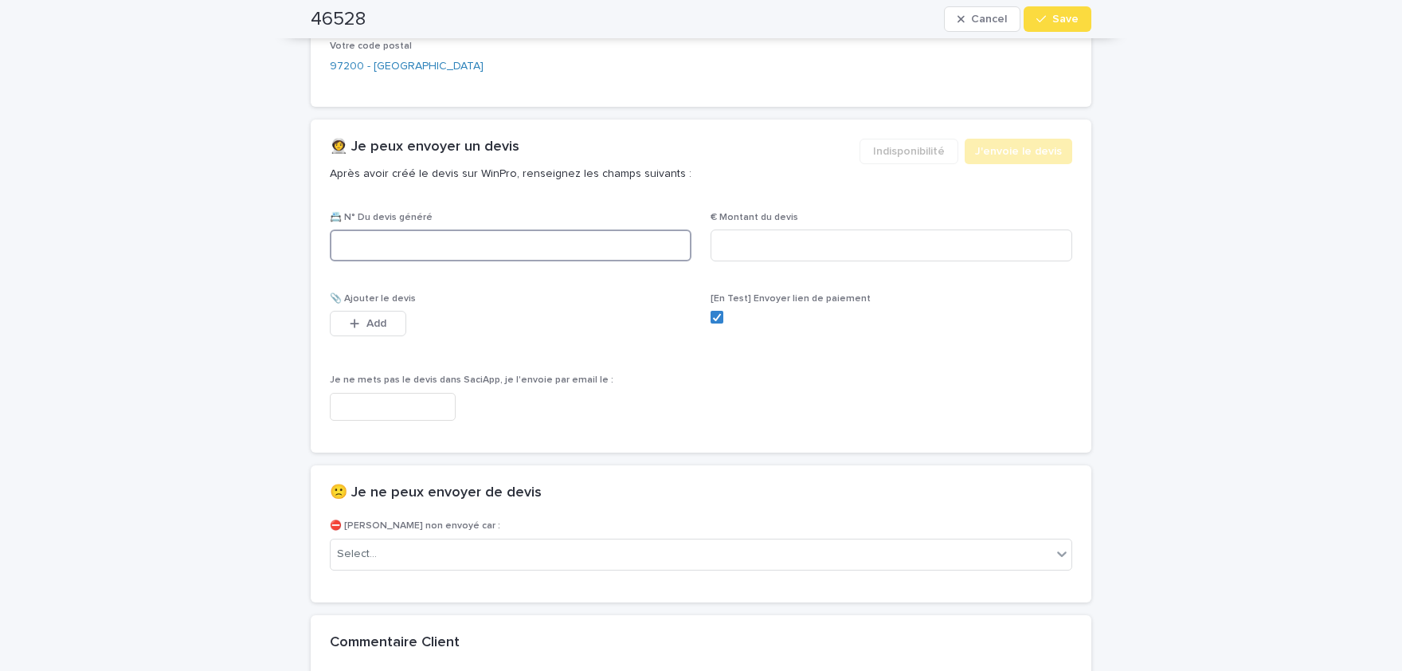
click at [512, 244] on input at bounding box center [511, 245] width 362 height 32
paste input "********"
type input "********"
click at [871, 257] on input at bounding box center [892, 245] width 362 height 32
paste input "*****"
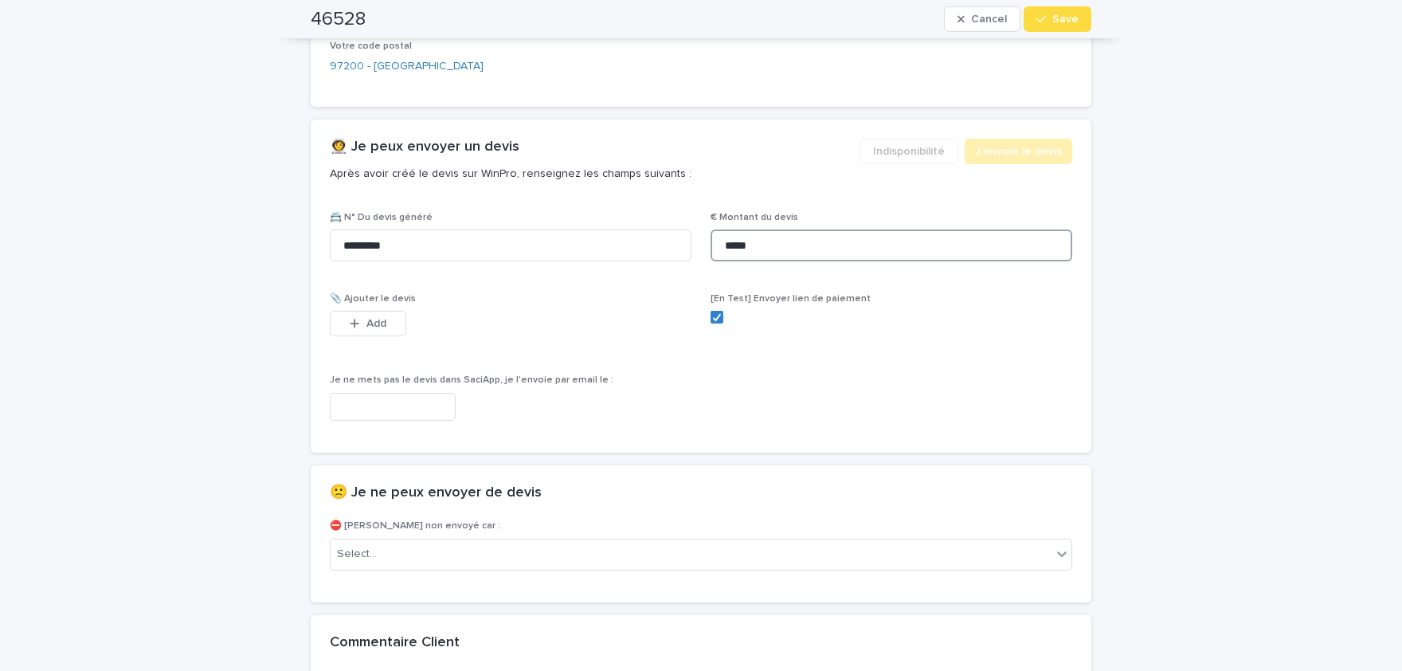
scroll to position [941, 0]
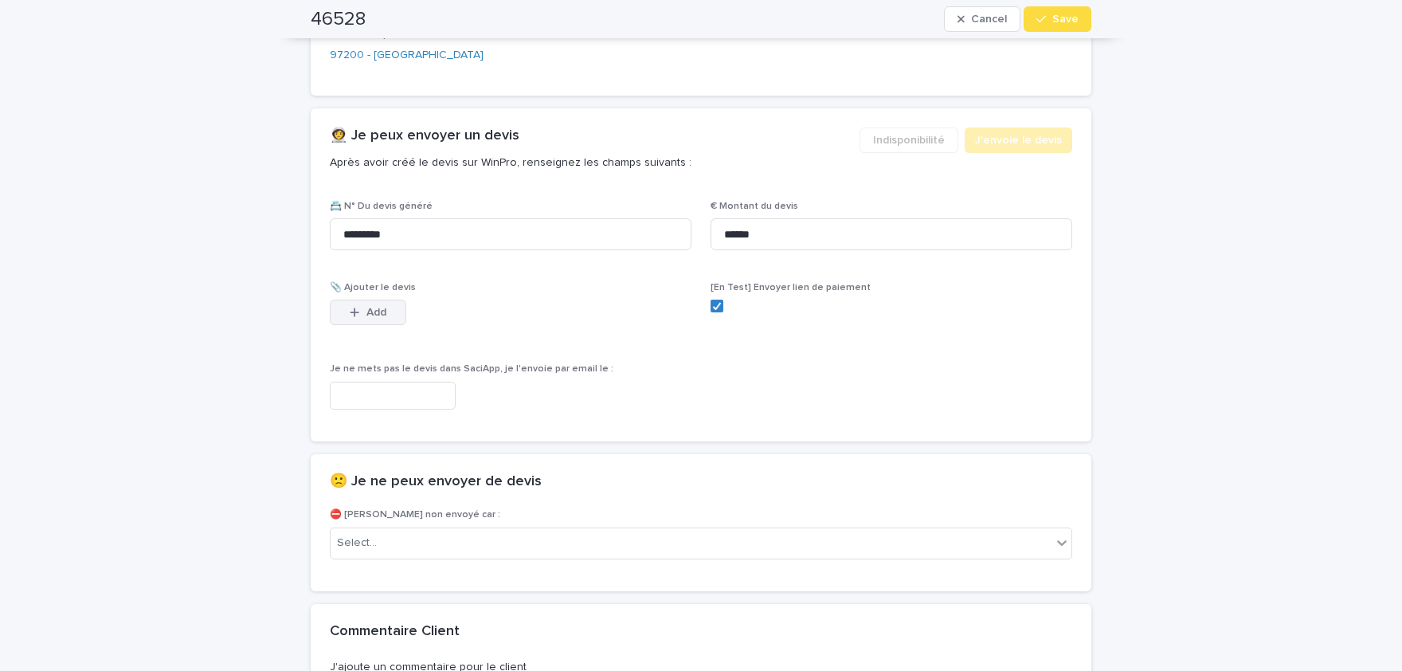
click at [394, 300] on button "Add" at bounding box center [368, 312] width 76 height 25
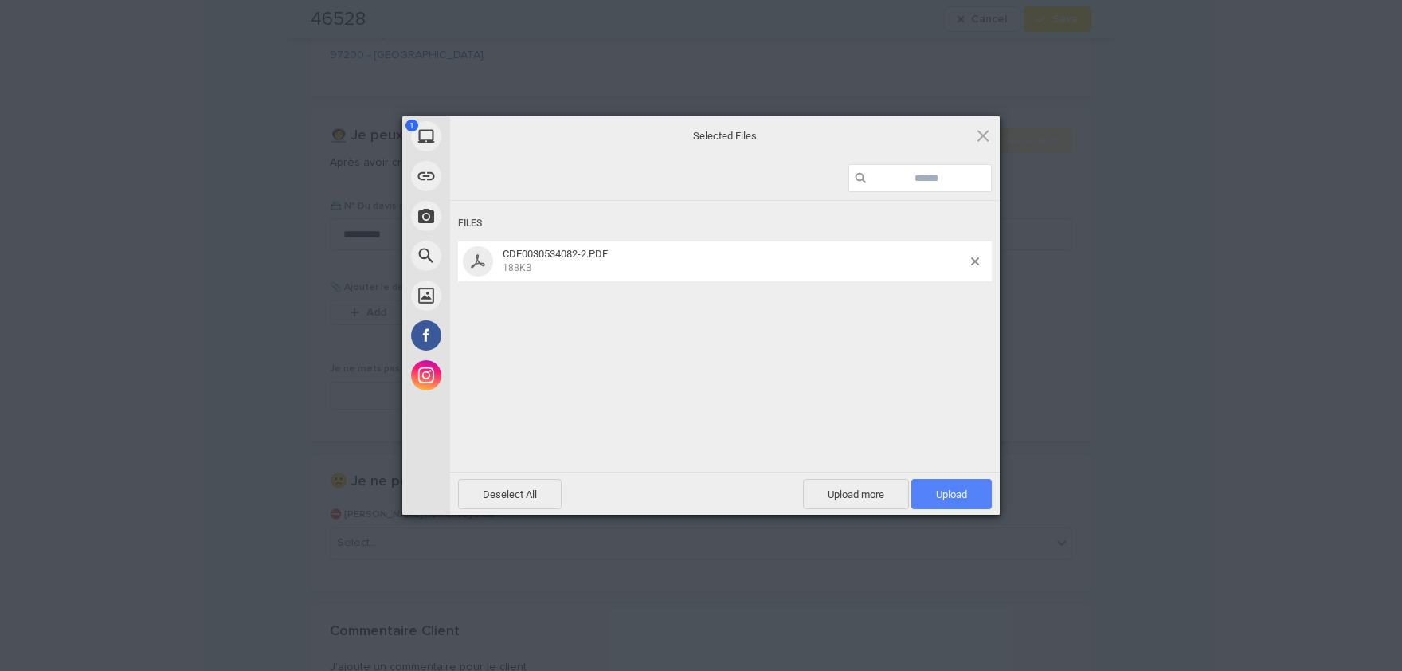
click at [959, 488] on span "Upload 1" at bounding box center [952, 494] width 80 height 30
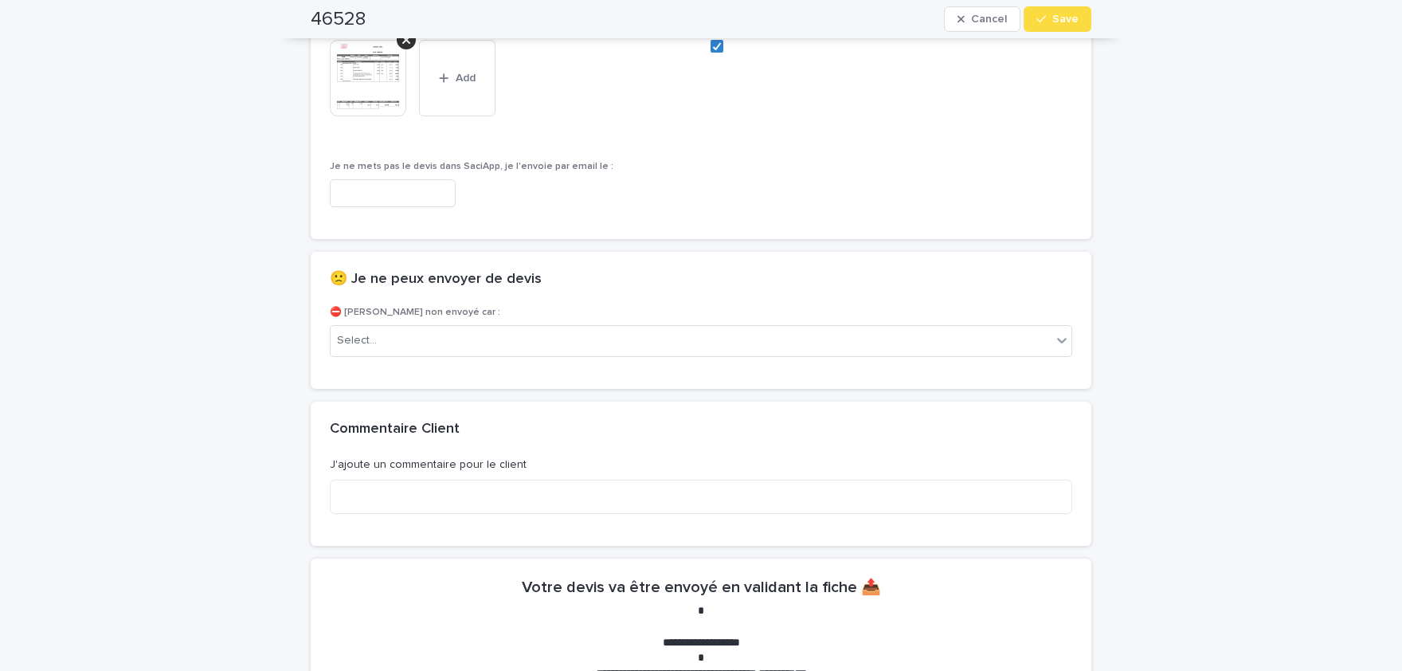
scroll to position [872, 0]
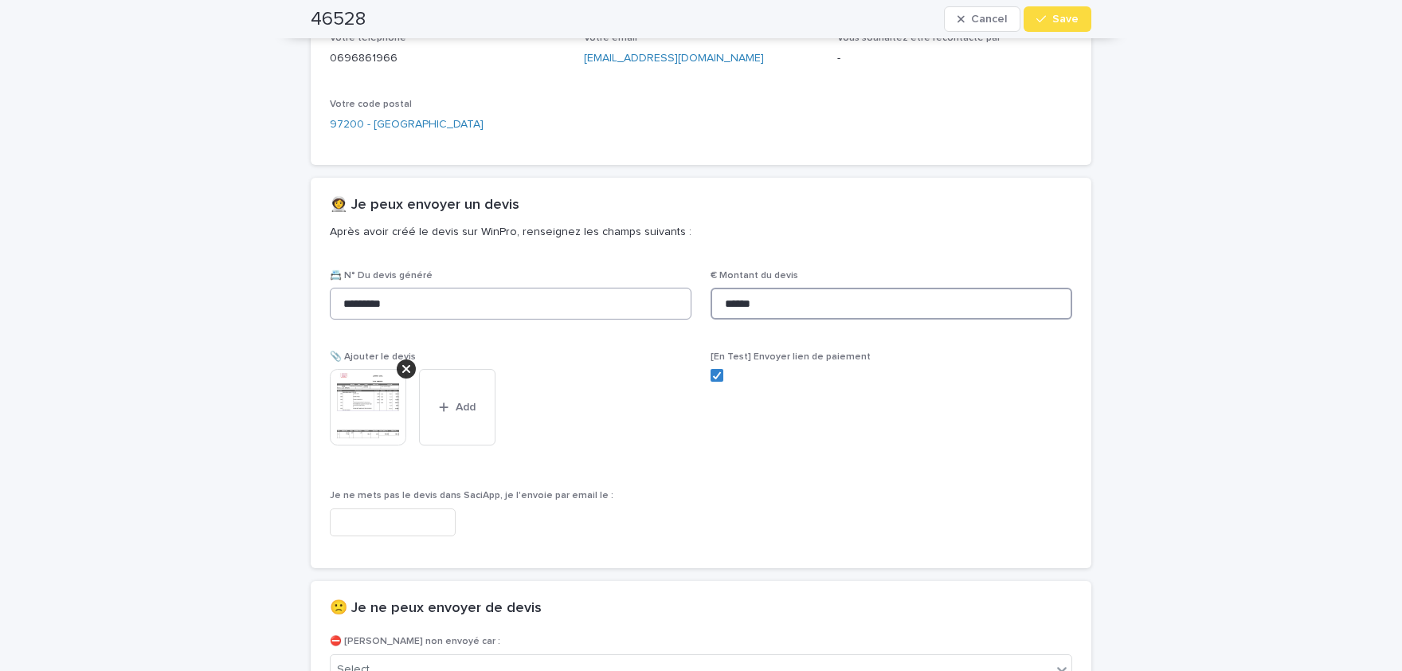
drag, startPoint x: 815, startPoint y: 294, endPoint x: 482, endPoint y: 292, distance: 333.1
click at [711, 294] on input "******" at bounding box center [892, 304] width 362 height 32
paste input
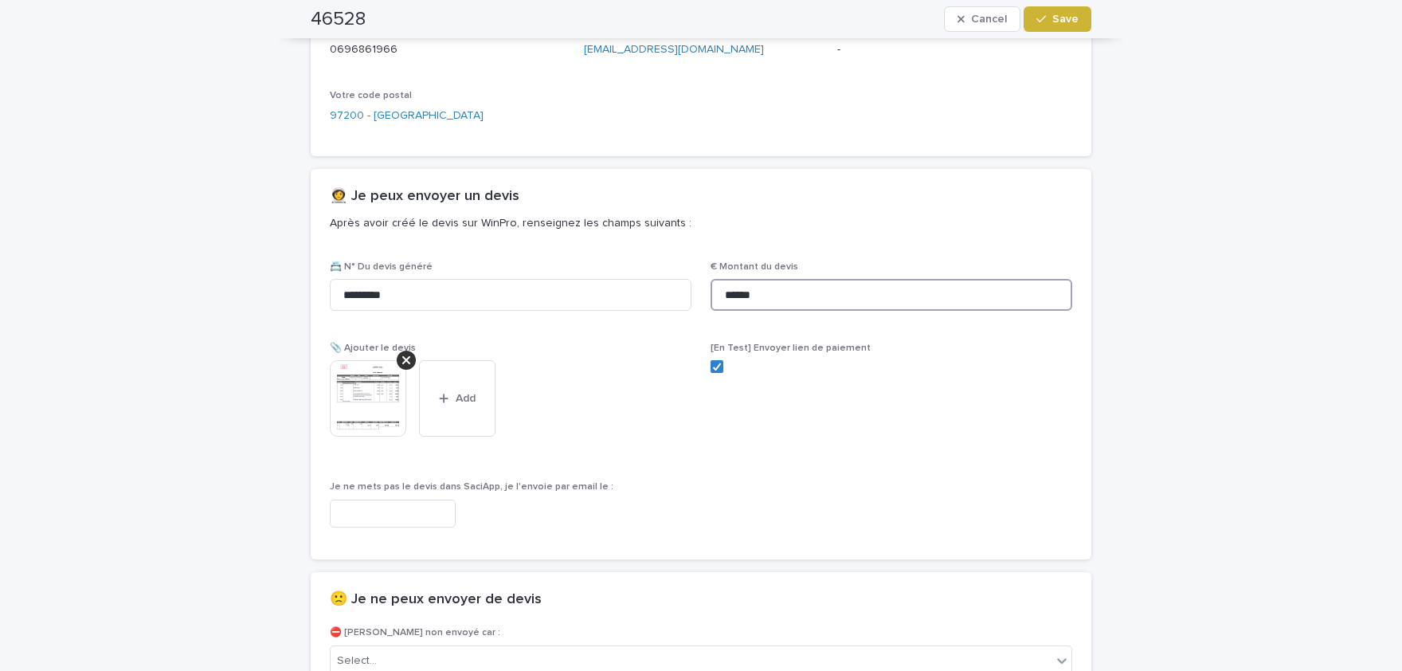
type input "******"
click at [1073, 20] on span "Save" at bounding box center [1066, 19] width 26 height 11
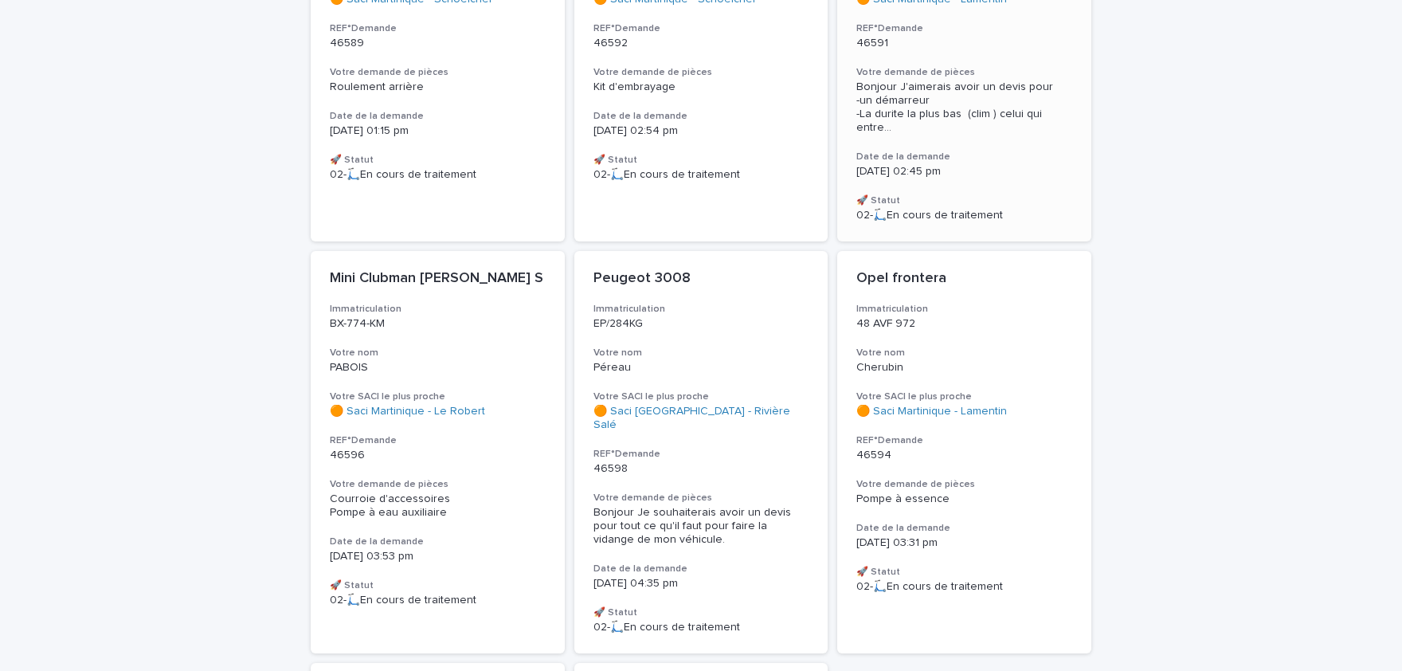
scroll to position [2391, 0]
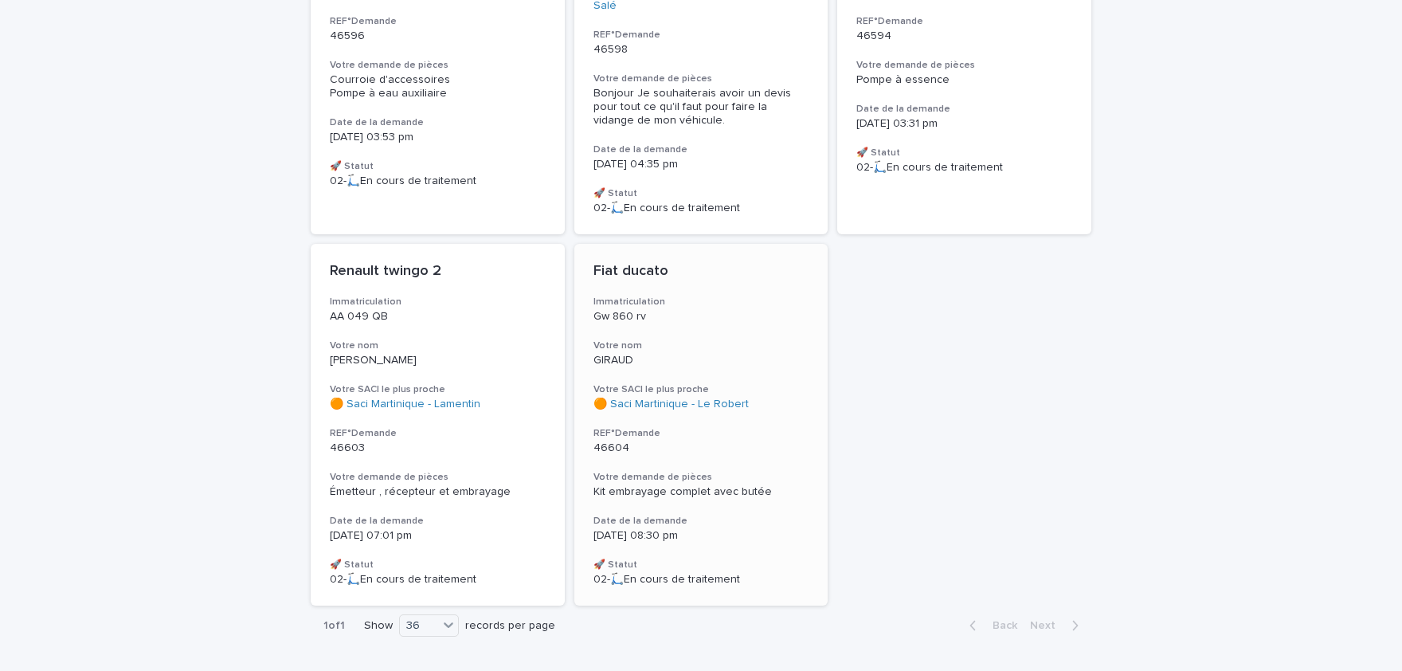
click at [701, 405] on div "Fiat ducato Immatriculation Gw 860 rv Votre nom GIRAUD Votre SACI le plus proch…" at bounding box center [702, 425] width 254 height 363
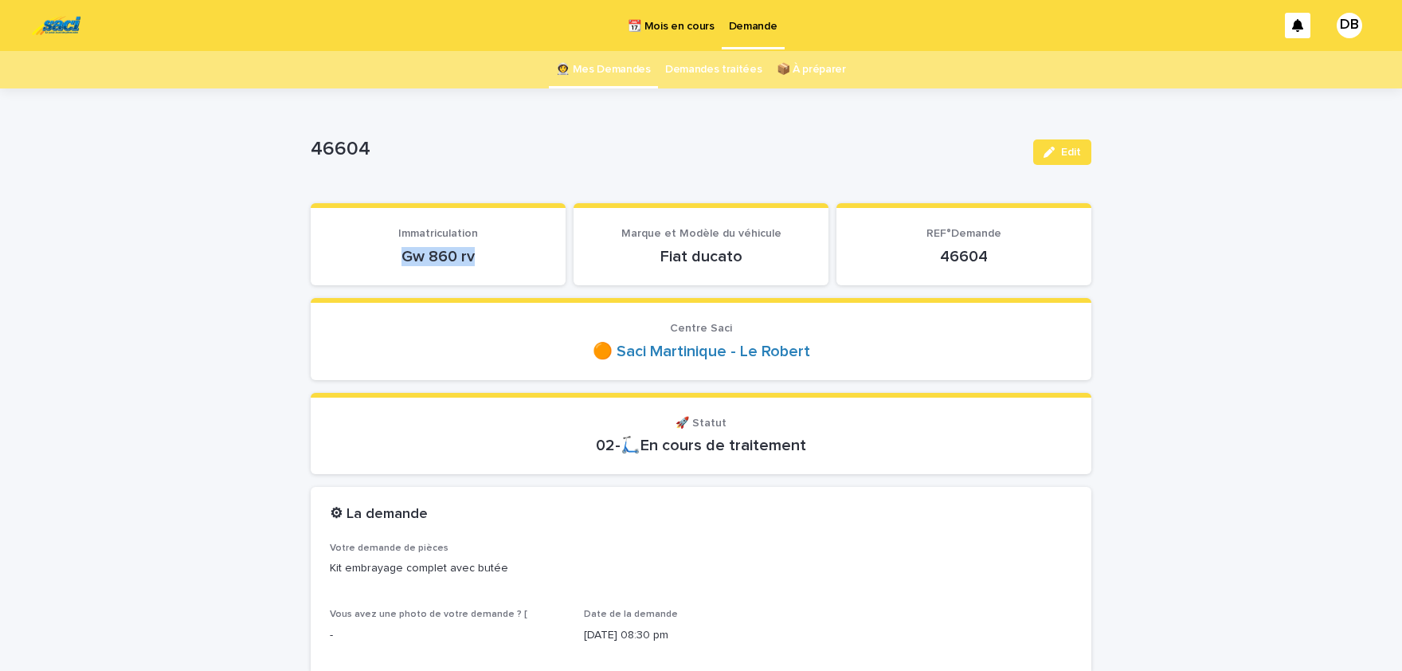
drag, startPoint x: 478, startPoint y: 257, endPoint x: 394, endPoint y: 257, distance: 83.7
click at [394, 257] on p "Gw 860 rv" at bounding box center [438, 256] width 217 height 19
copy p "Gw 860 rv"
